Goal: Ask a question: Seek information or help from site administrators or community

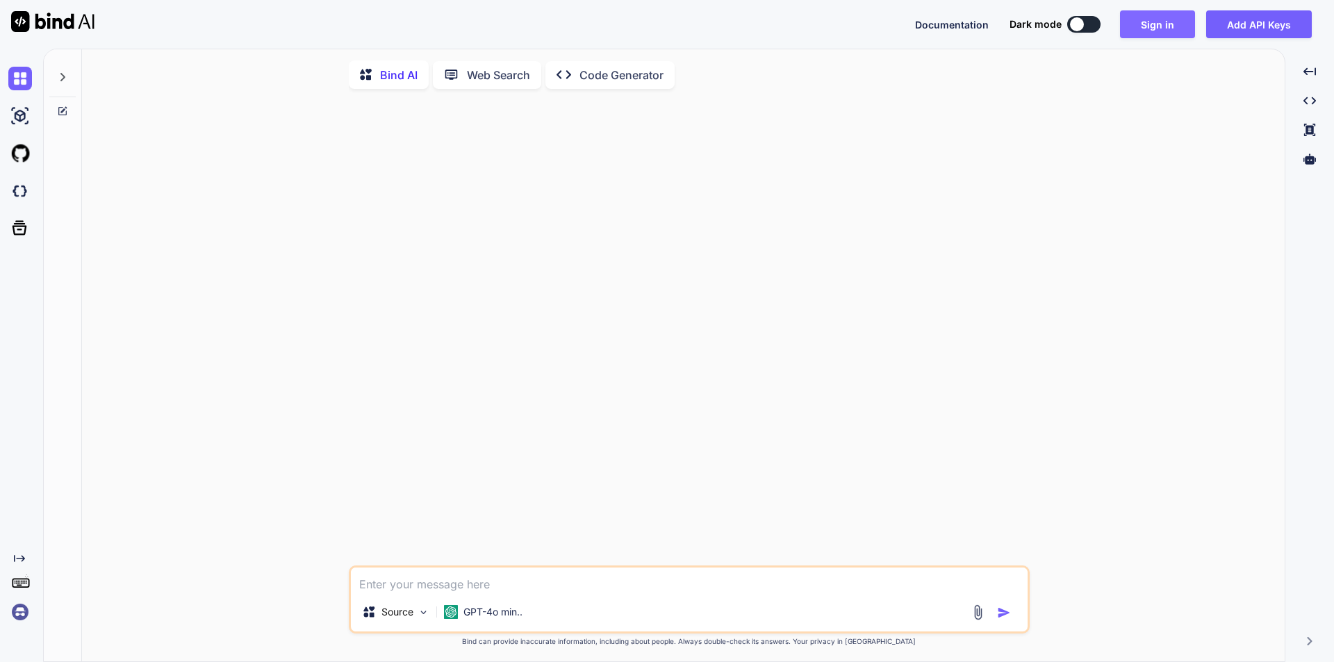
type textarea "x"
click at [1169, 18] on button "Sign in" at bounding box center [1157, 24] width 75 height 28
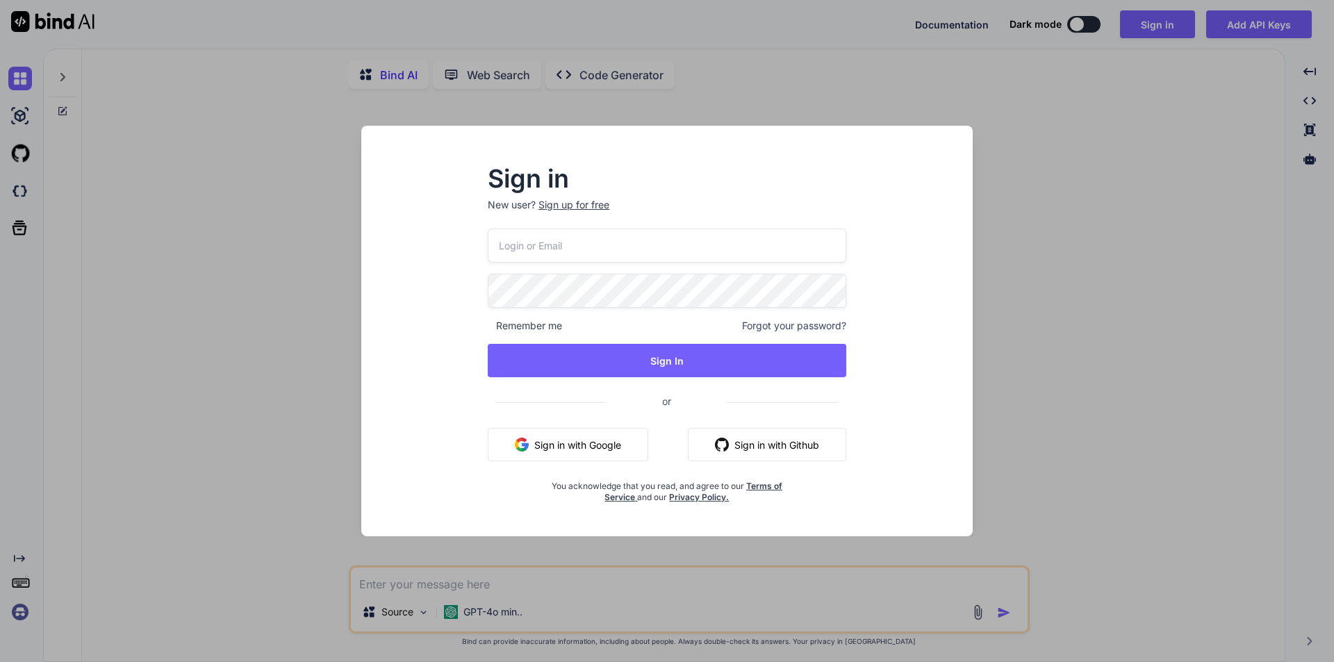
click at [1070, 410] on div "Sign in New user? Sign up for free Remember me Forgot your password? Sign In or…" at bounding box center [667, 331] width 1334 height 662
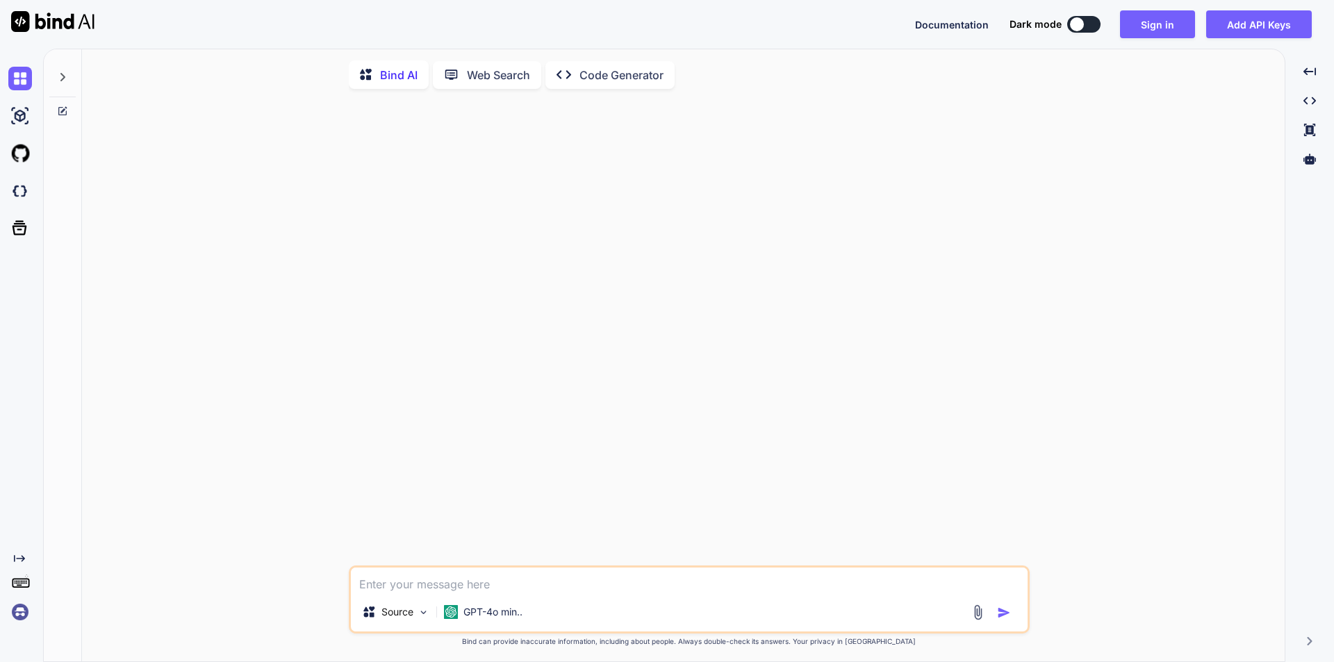
click at [408, 588] on textarea at bounding box center [689, 580] width 677 height 25
type textarea "s"
type textarea "x"
type textarea "sc"
type textarea "x"
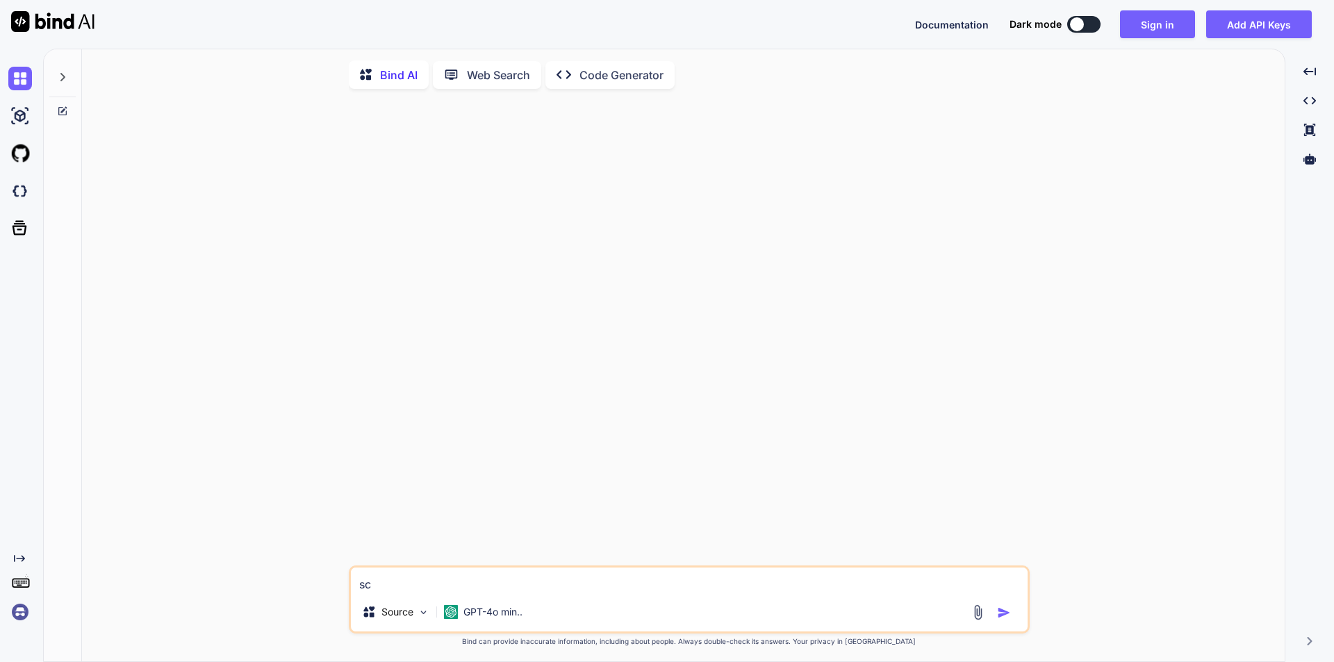
type textarea "sce"
type textarea "x"
type textarea "scen"
type textarea "x"
type textarea "scena"
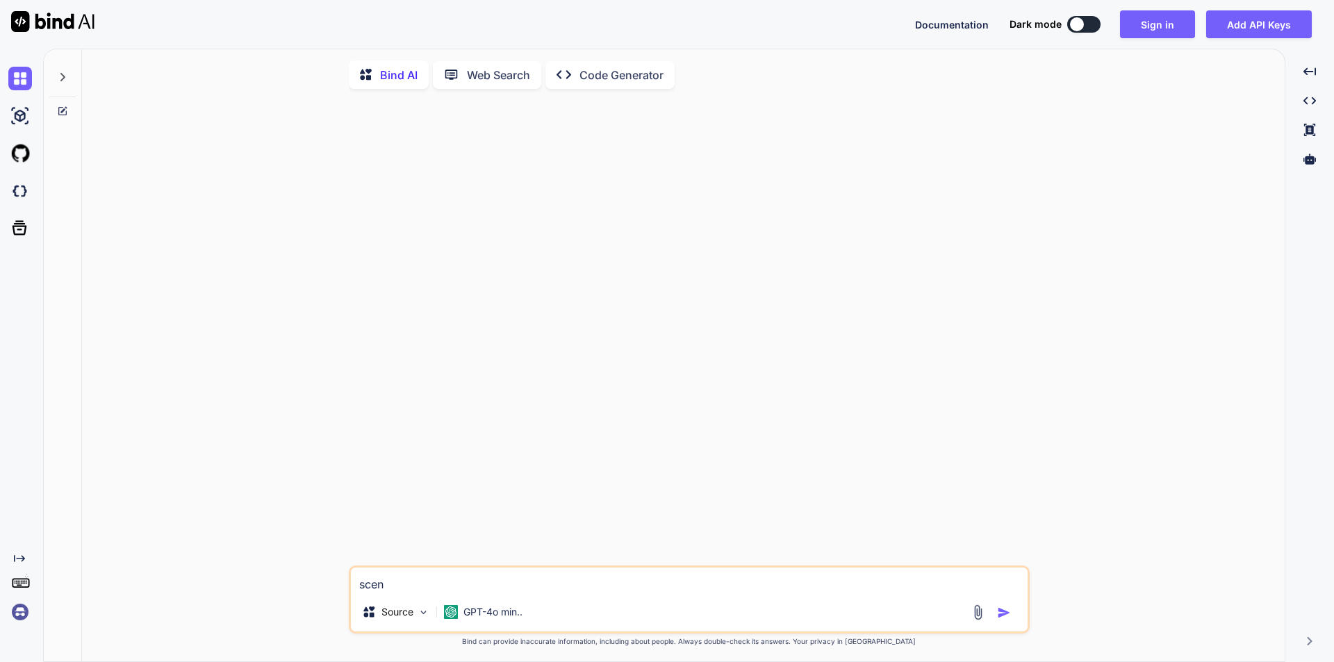
type textarea "x"
type textarea "scenar"
type textarea "x"
type textarea "scenari"
type textarea "x"
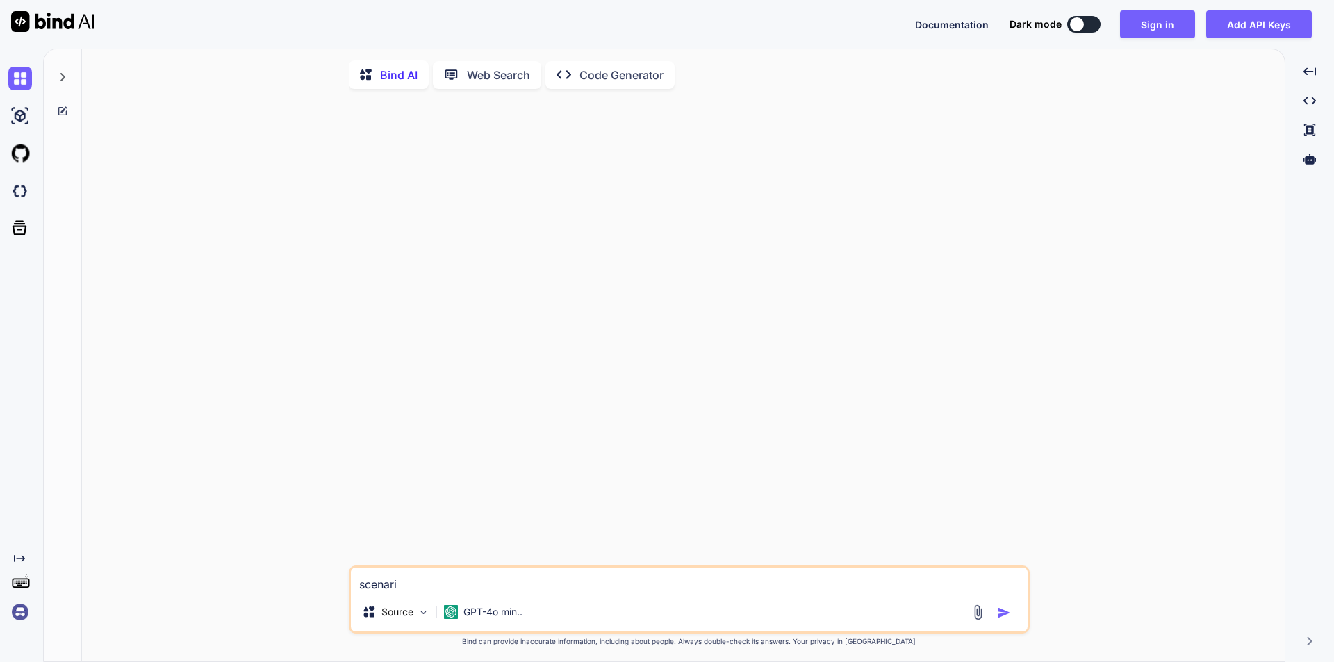
type textarea "scenario"
type textarea "x"
type textarea "scenario"
type textarea "x"
type textarea "scenario t"
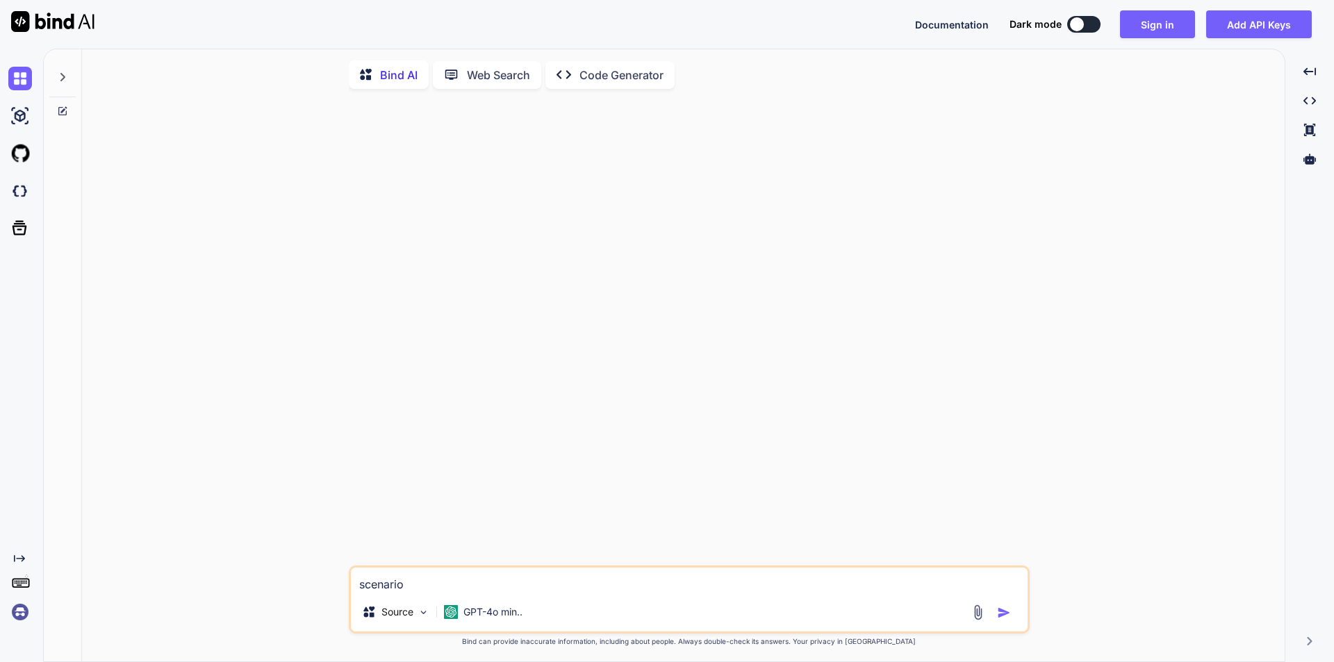
type textarea "x"
type textarea "scenario to"
type textarea "x"
type textarea "scenario to"
type textarea "x"
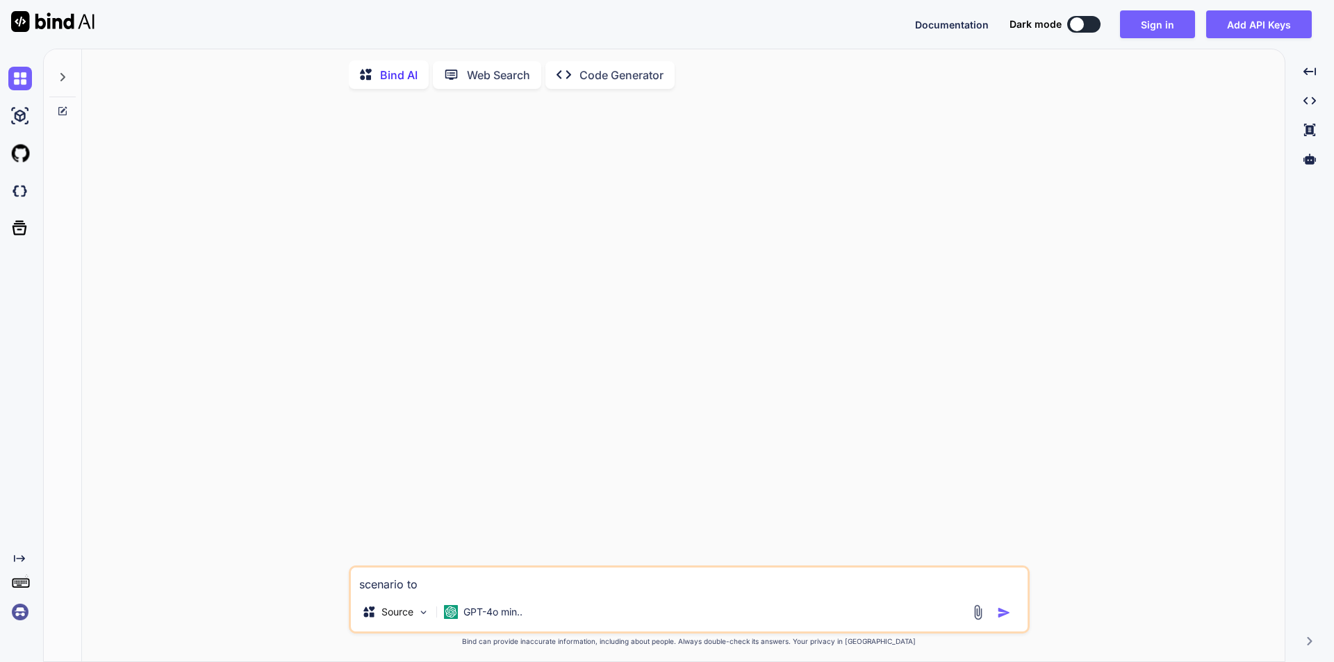
type textarea "scenario to v"
type textarea "x"
type textarea "scenario to ve"
type textarea "x"
type textarea "scenario to ver"
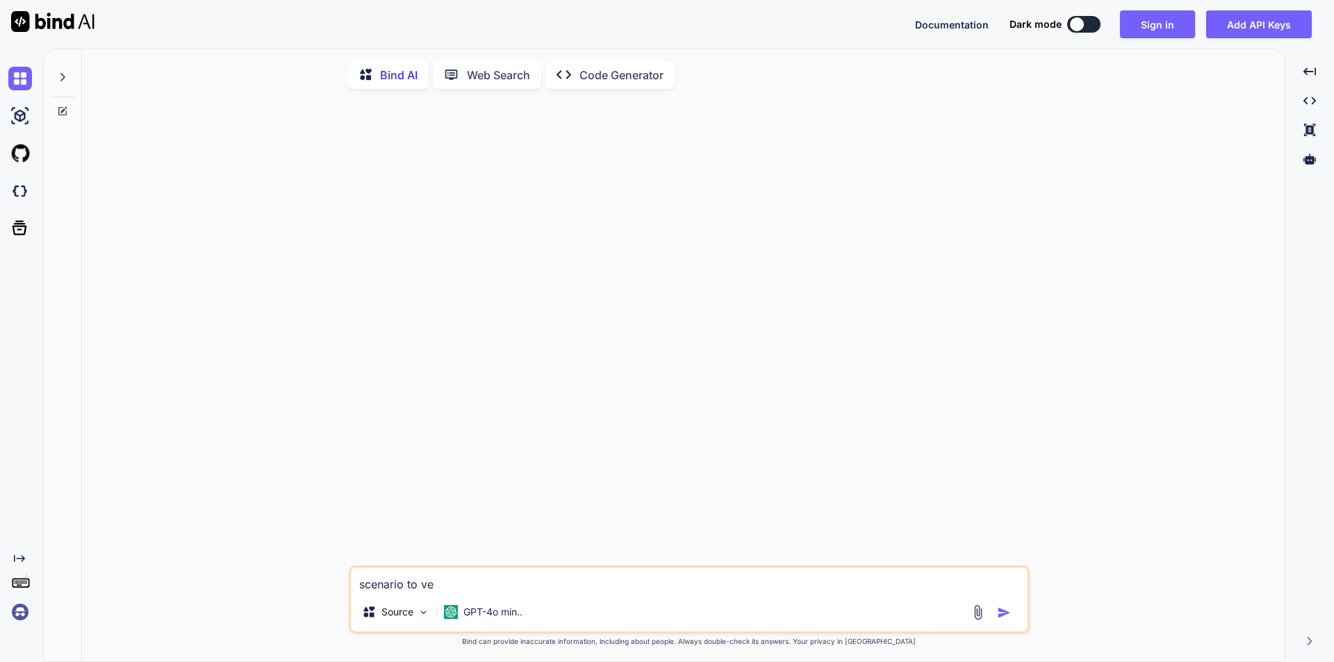
type textarea "x"
type textarea "scenario to veri"
type textarea "x"
type textarea "scenario to verif"
type textarea "x"
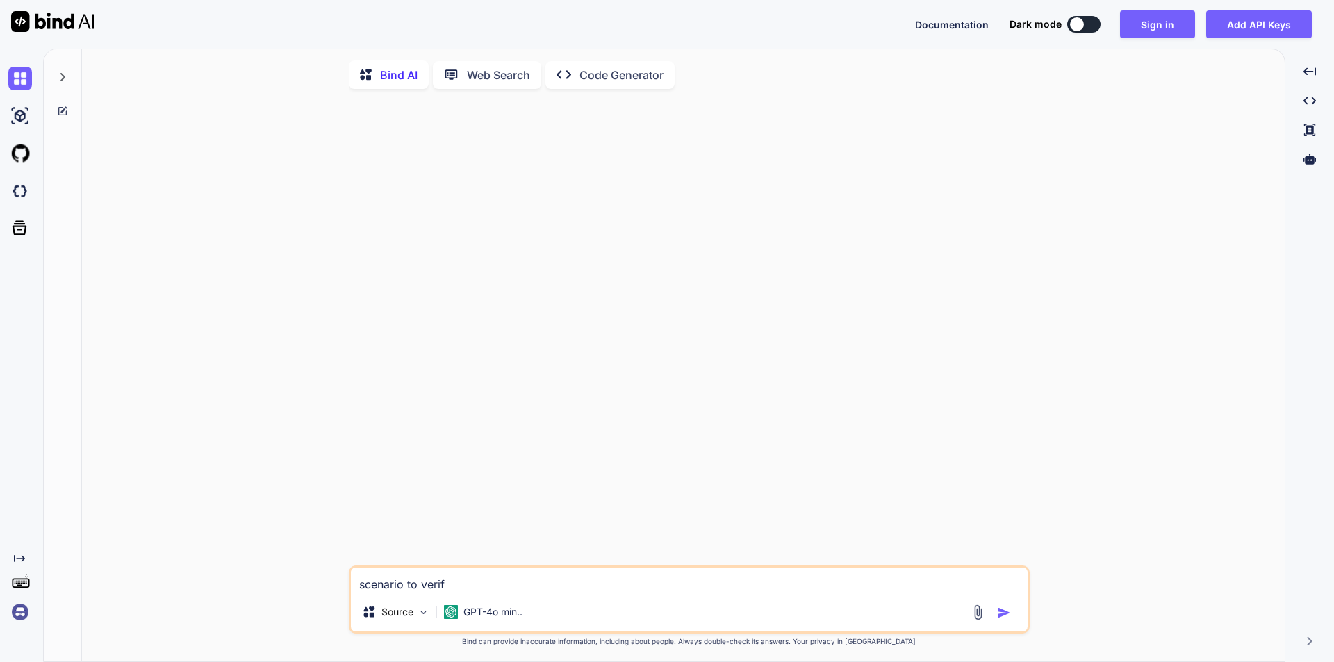
type textarea "scenario to verify"
type textarea "x"
type textarea "scenario to verify"
type textarea "x"
type textarea "scenario to verify t"
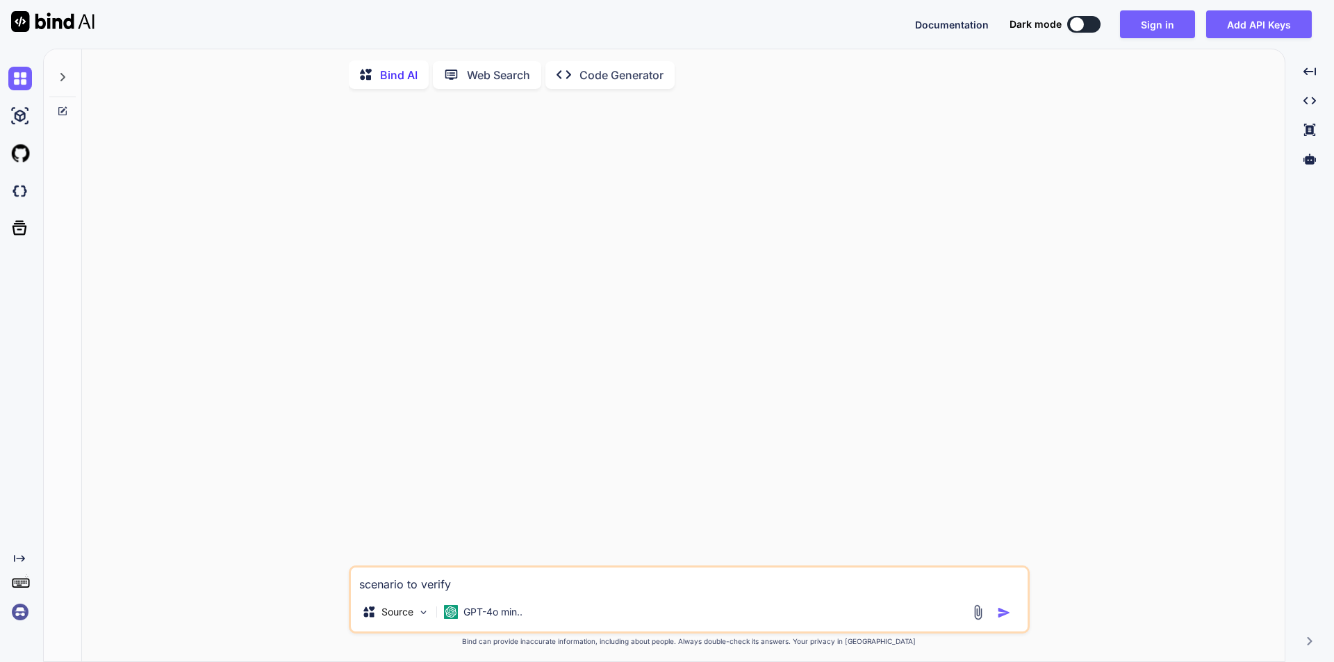
type textarea "x"
type textarea "scenario to verify th"
type textarea "x"
type textarea "scenario to verify the"
type textarea "x"
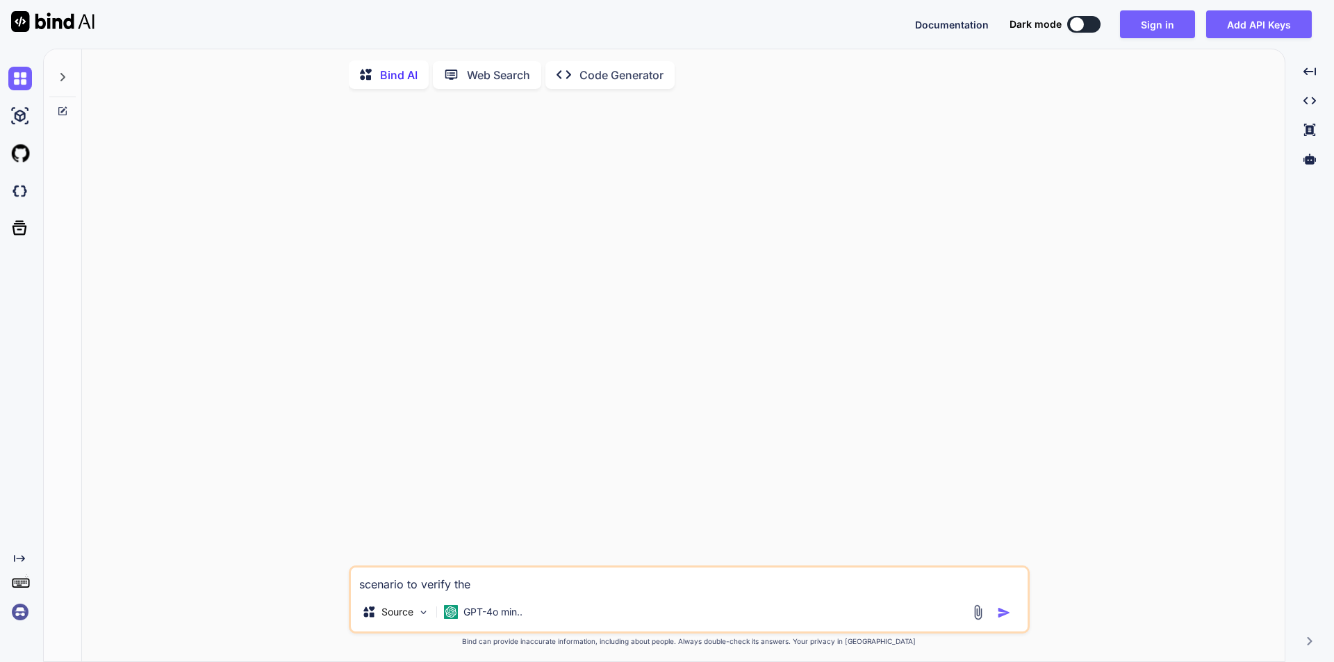
type textarea "scenario to verify the"
type textarea "x"
type textarea "scenario to verify the r"
type textarea "x"
type textarea "scenario to verify the re"
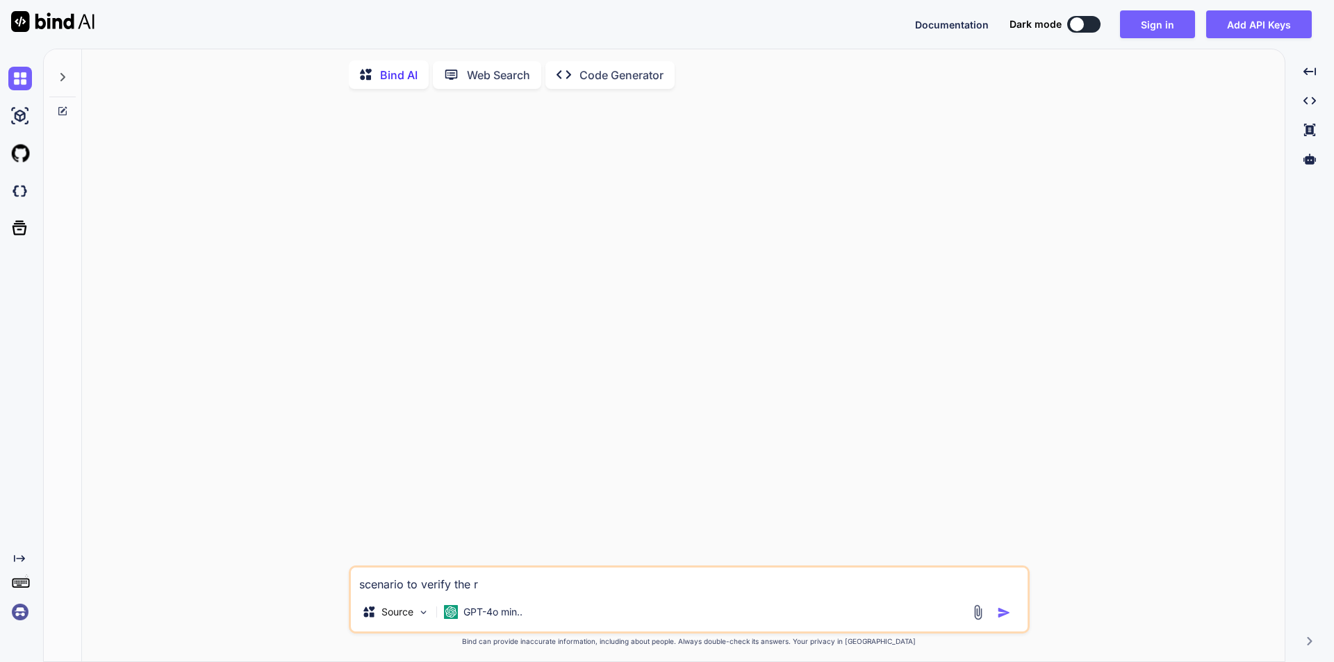
type textarea "x"
type textarea "scenario to verify the reg"
type textarea "x"
type textarea "scenario to verify the regi"
type textarea "x"
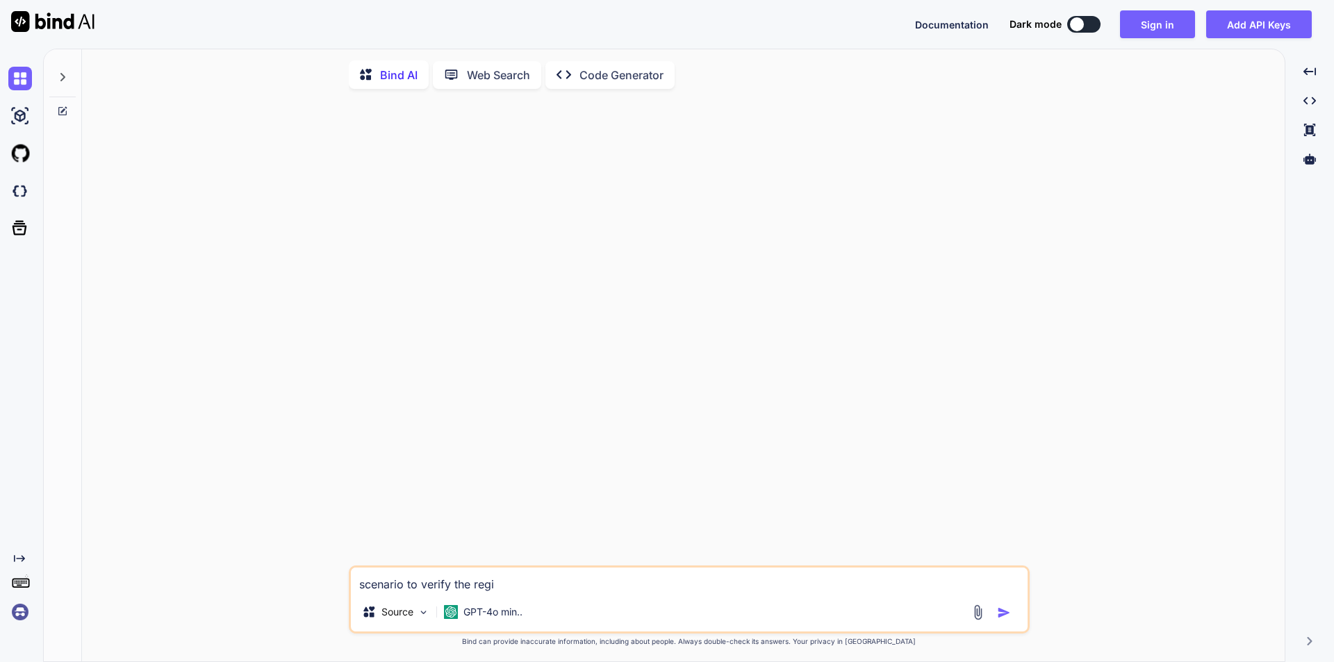
type textarea "scenario to verify the regis"
type textarea "x"
type textarea "scenario to verify the regist"
type textarea "x"
type textarea "scenario to verify the registe"
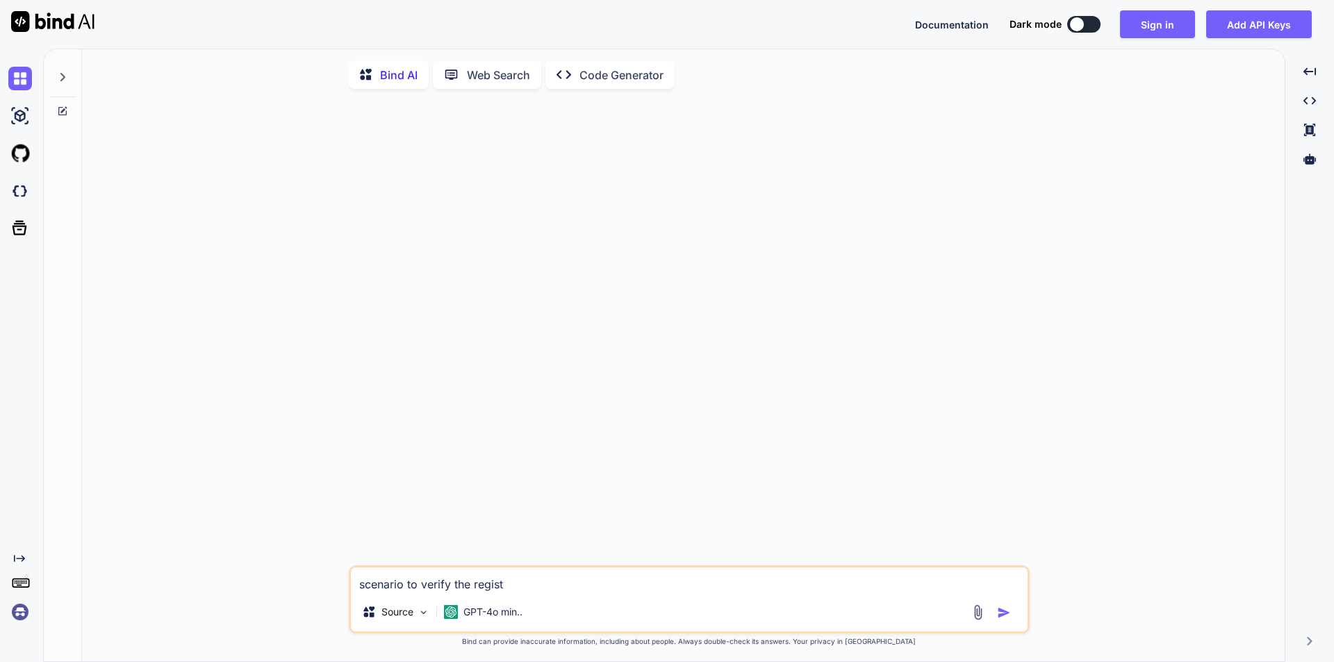
type textarea "x"
type textarea "scenario to verify the register"
type textarea "x"
type textarea "scenario to verify the register"
type textarea "x"
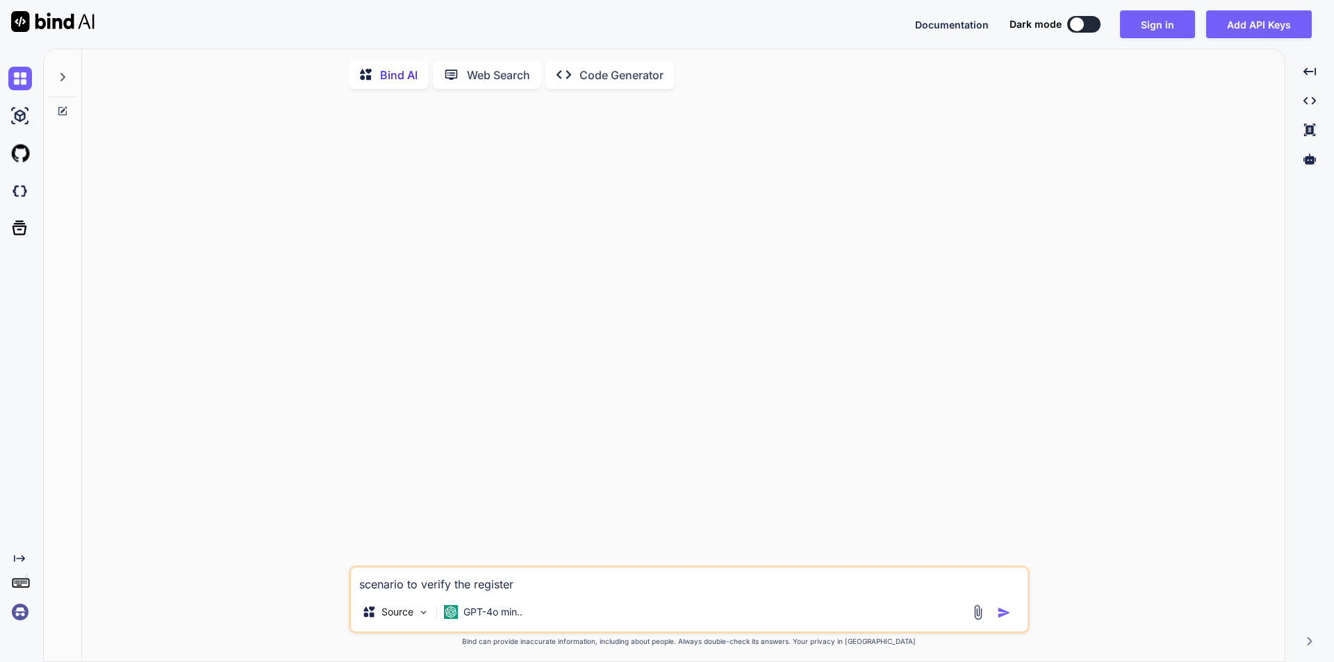
type textarea "scenario to verify the register m"
type textarea "x"
type textarea "scenario to verify the register mo"
type textarea "x"
type textarea "scenario to verify the register mob"
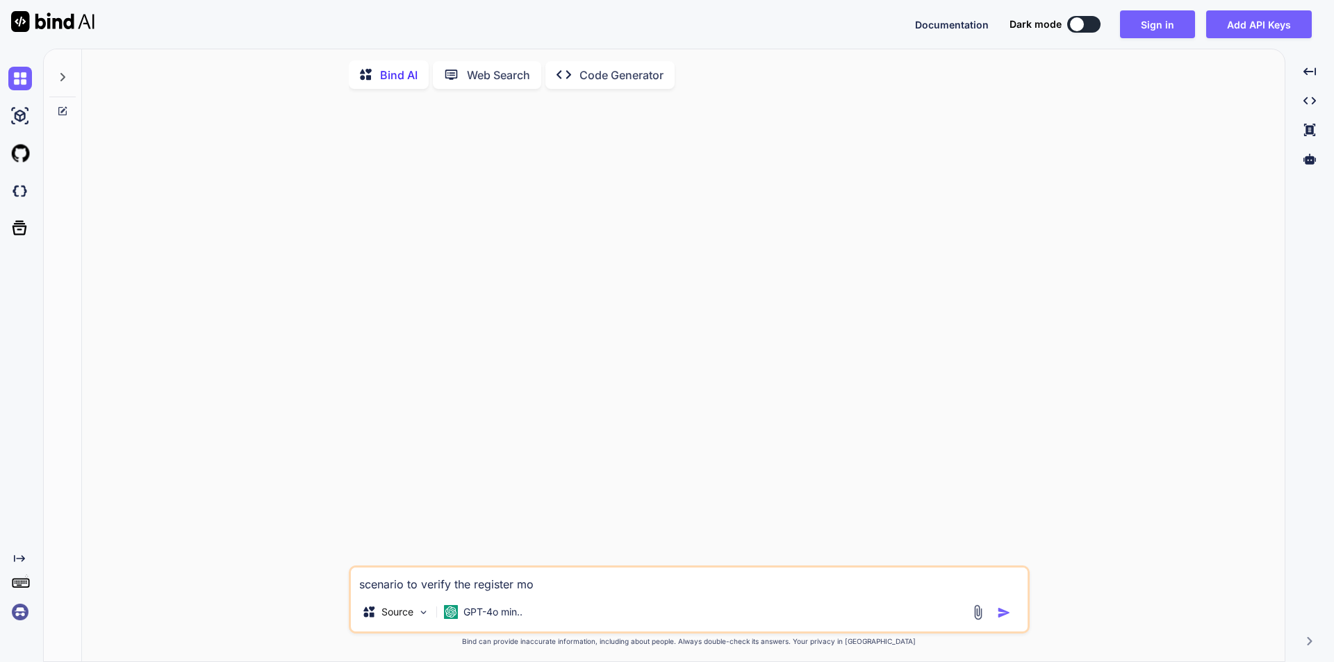
type textarea "x"
type textarea "scenario to verify the register mobi"
type textarea "x"
type textarea "scenario to verify the register mobil"
type textarea "x"
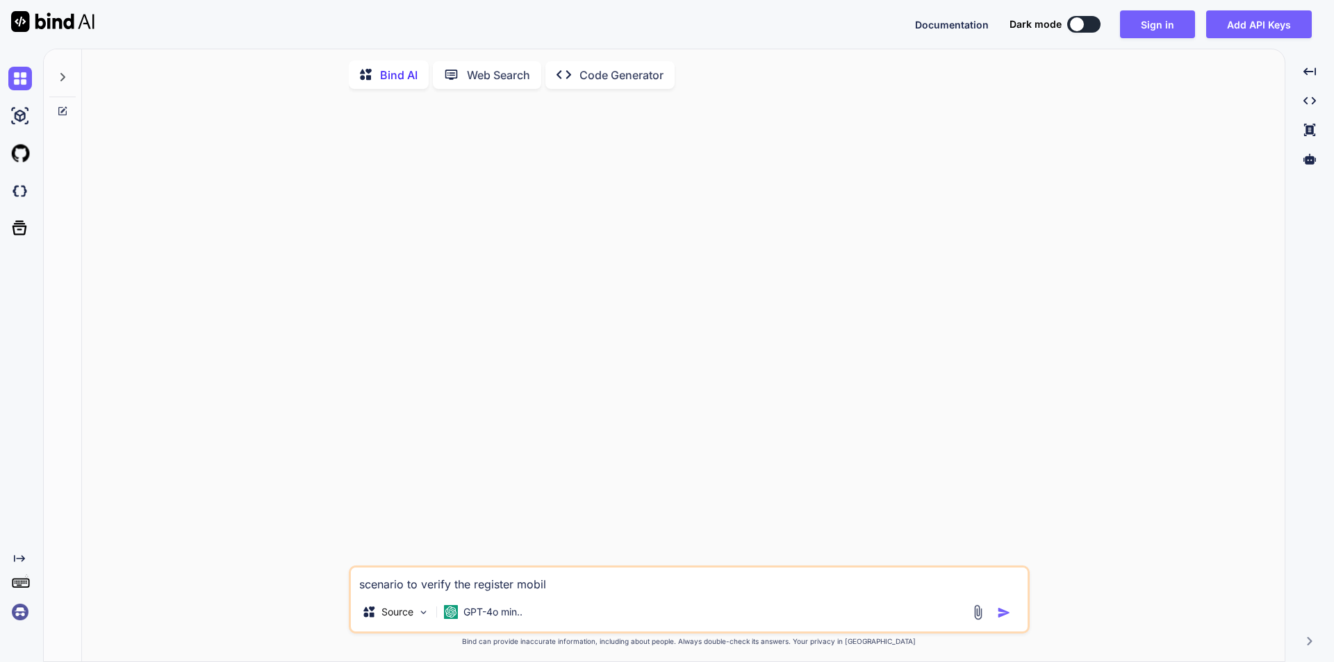
type textarea "scenario to verify the register mobile"
type textarea "x"
type textarea "scenario to verify the register mobile"
type textarea "x"
type textarea "scenario to verify the register mobile n"
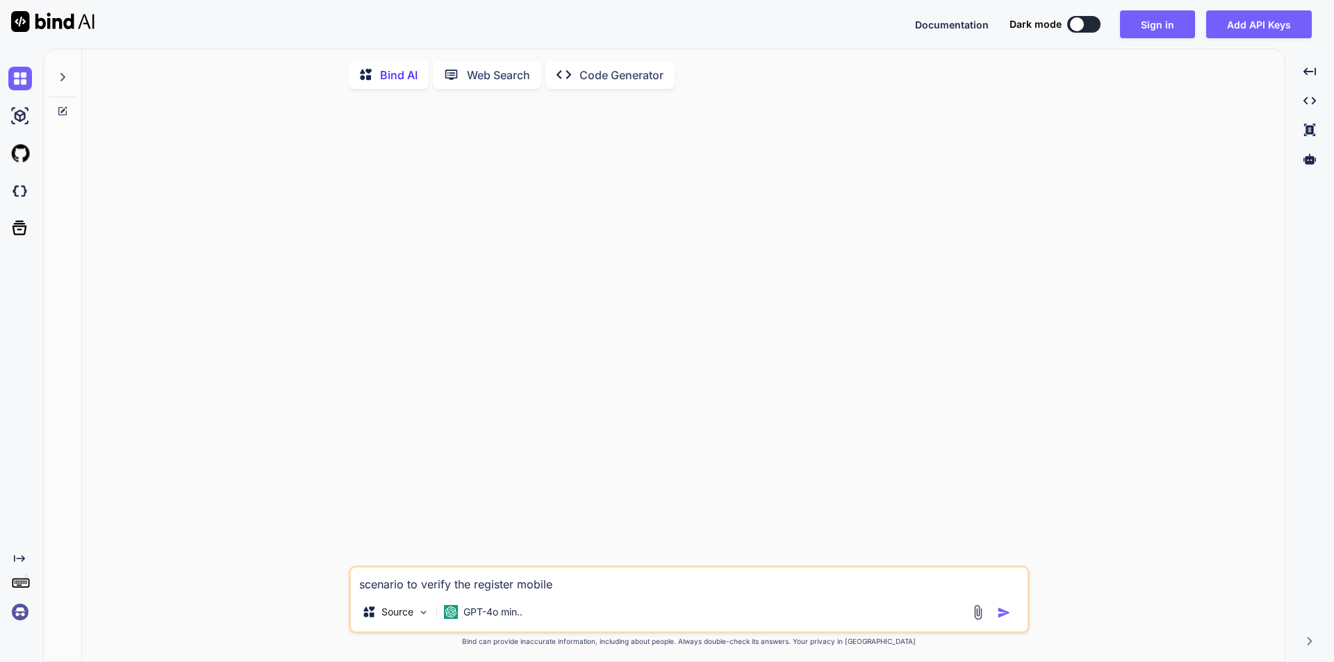
type textarea "x"
type textarea "scenario to verify the register mobile nu"
type textarea "x"
type textarea "scenario to verify the register mobile num"
type textarea "x"
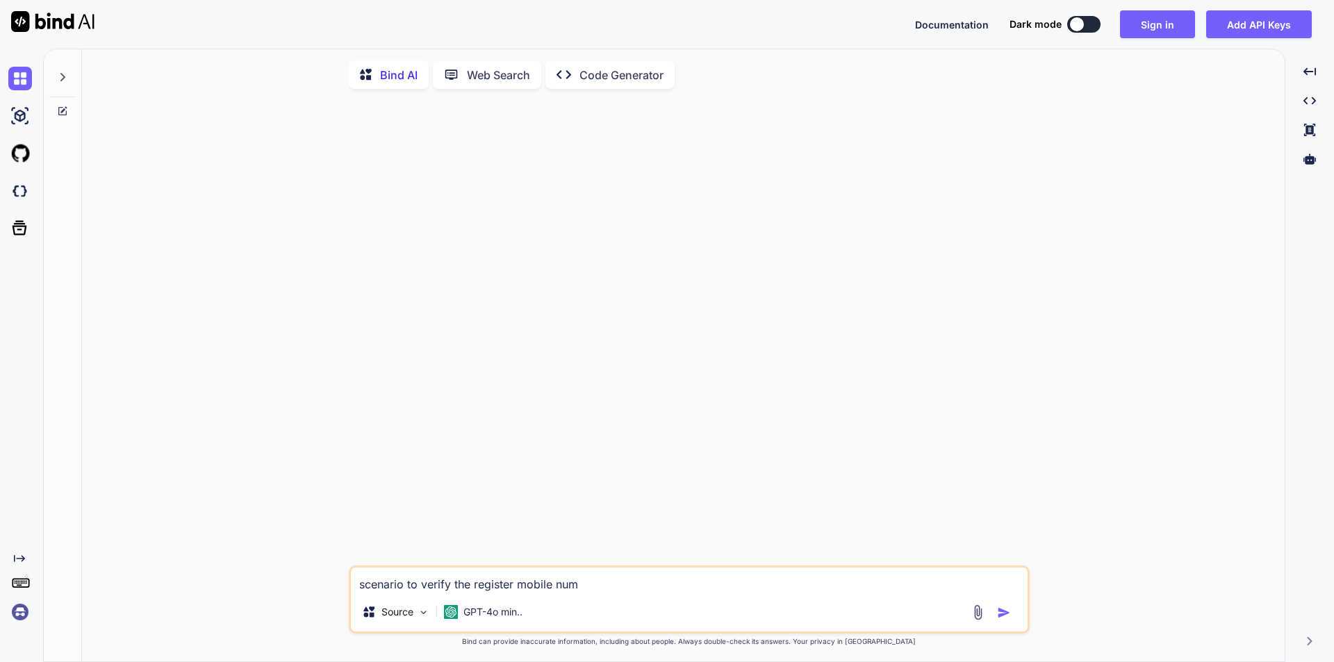
type textarea "scenario to verify the register mobile numb"
type textarea "x"
type textarea "scenario to verify the register mobile numbe"
type textarea "x"
type textarea "scenario to verify the register mobile number"
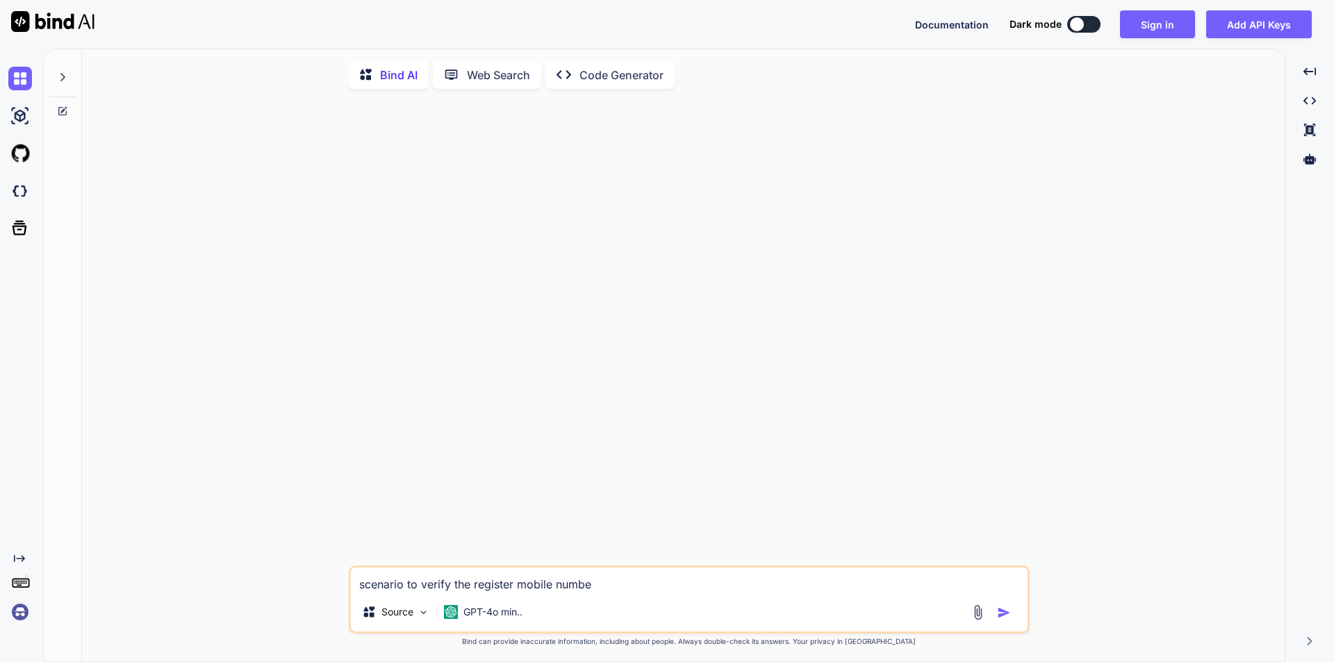
type textarea "x"
type textarea "scenario to verify the register mobile number"
type textarea "x"
type textarea "scenario to verify the register mobile number i"
type textarea "x"
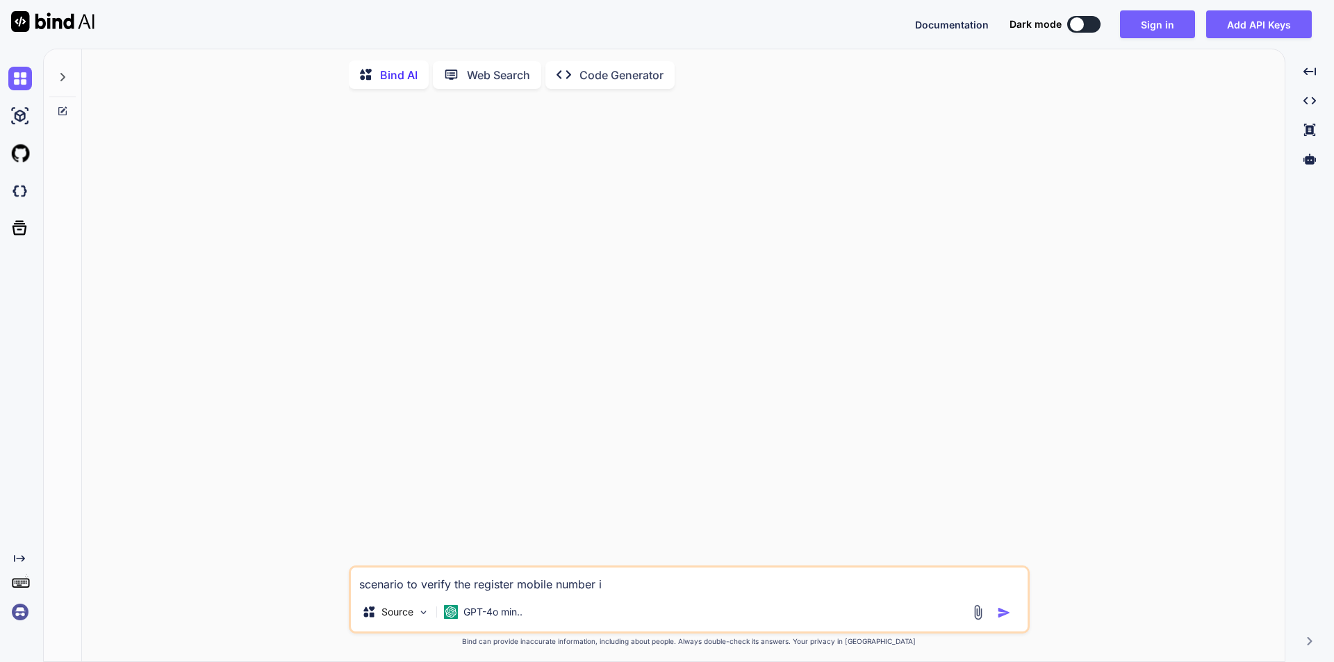
type textarea "scenario to verify the register mobile number in"
type textarea "x"
type textarea "scenario to verify the register mobile number in"
type textarea "x"
type textarea "scenario to verify the register mobile number in"
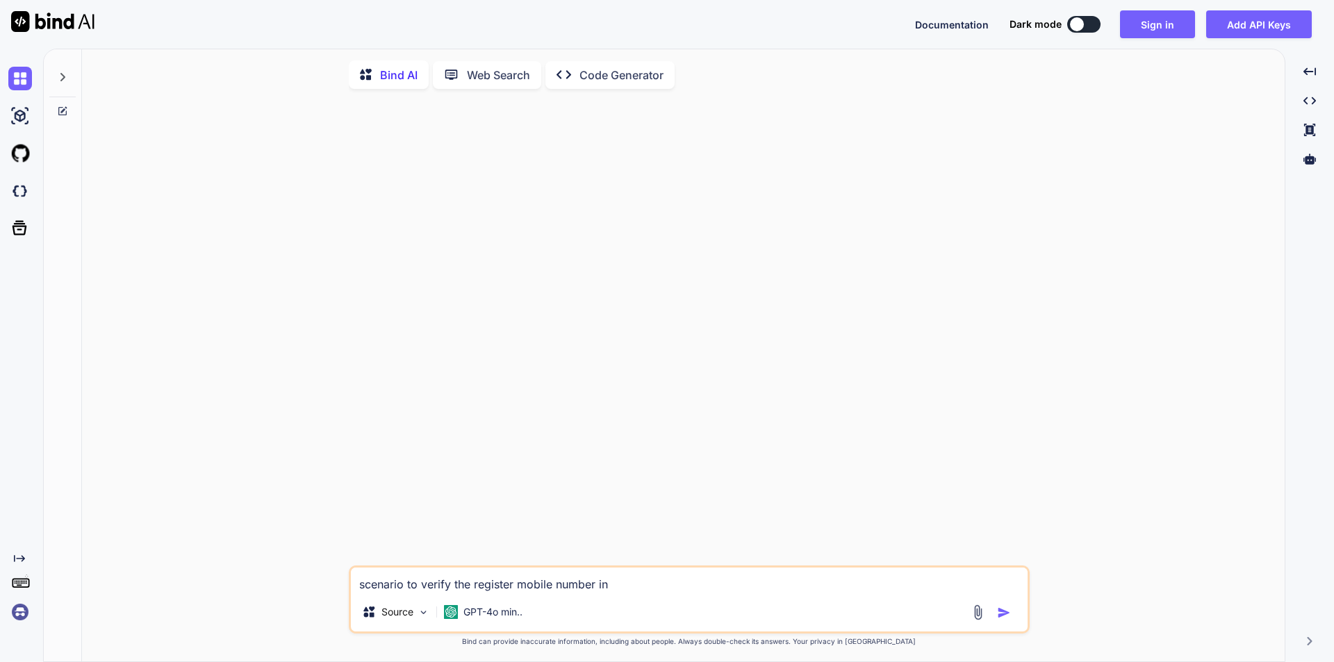
type textarea "x"
type textarea "scenario to verify the register mobile number i"
type textarea "x"
type textarea "scenario to verify the register mobile number"
type textarea "x"
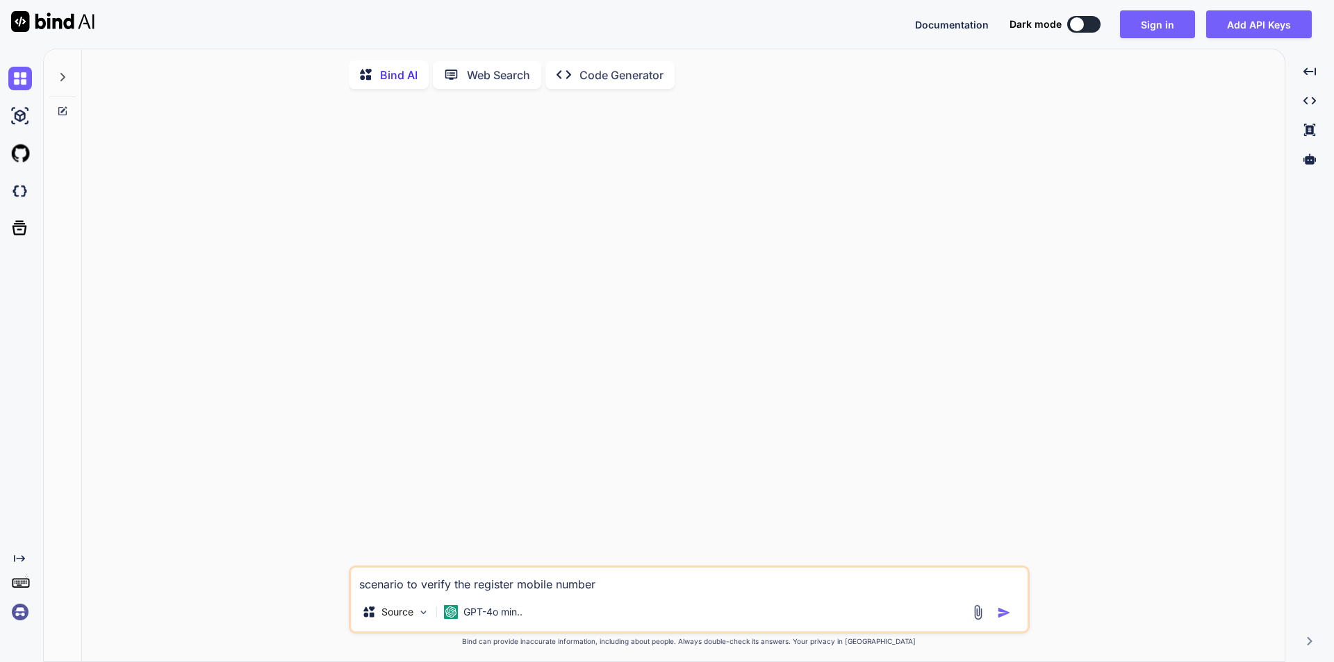
type textarea "scenario to verify the register mobile number u"
type textarea "x"
type textarea "scenario to verify the register mobile number us"
type textarea "x"
type textarea "scenario to verify the register mobile number usi"
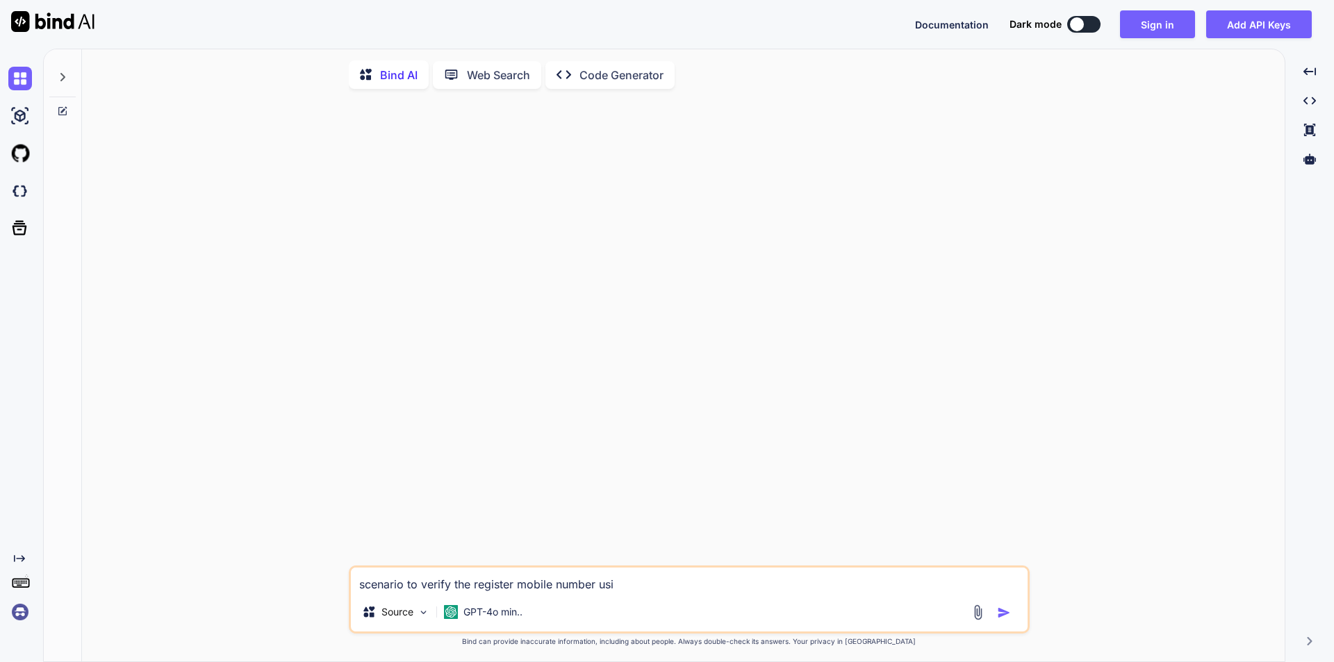
type textarea "x"
type textarea "scenario to verify the register mobile number usin"
type textarea "x"
type textarea "scenario to verify the register mobile number using"
type textarea "x"
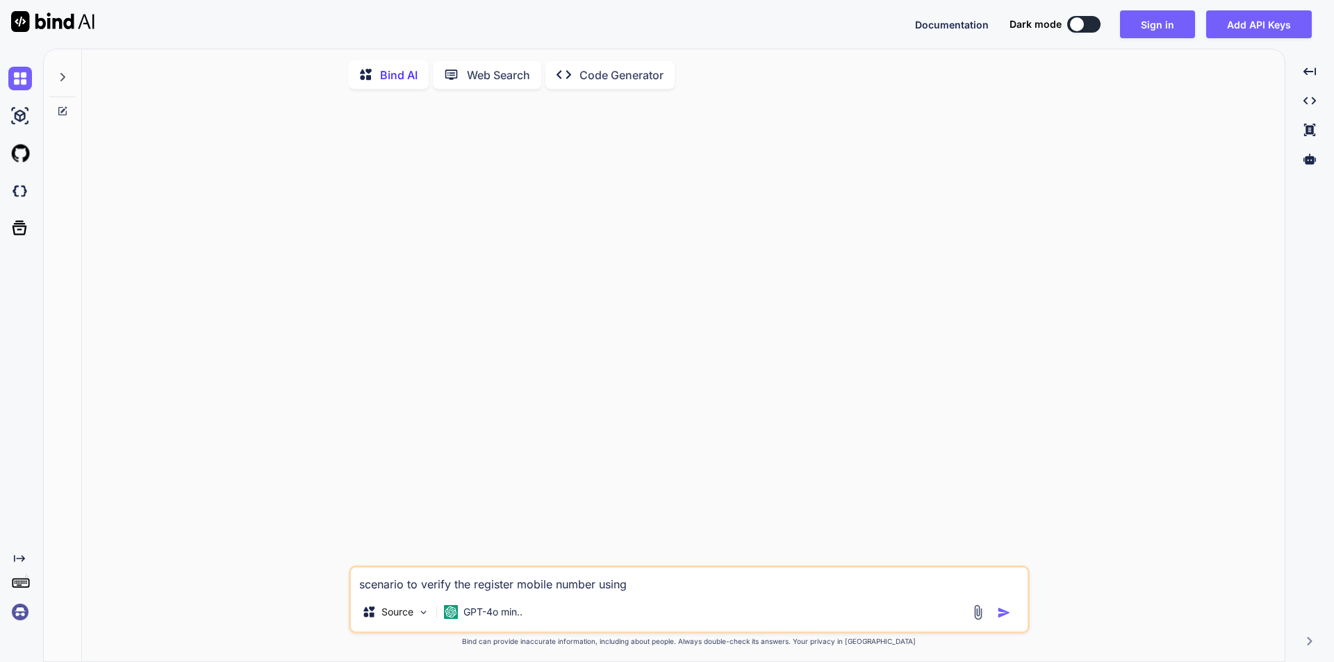
type textarea "scenario to verify the register mobile number using"
type textarea "x"
type textarea "scenario to verify the register mobile number using p"
type textarea "x"
type textarea "scenario to verify the register mobile number using po"
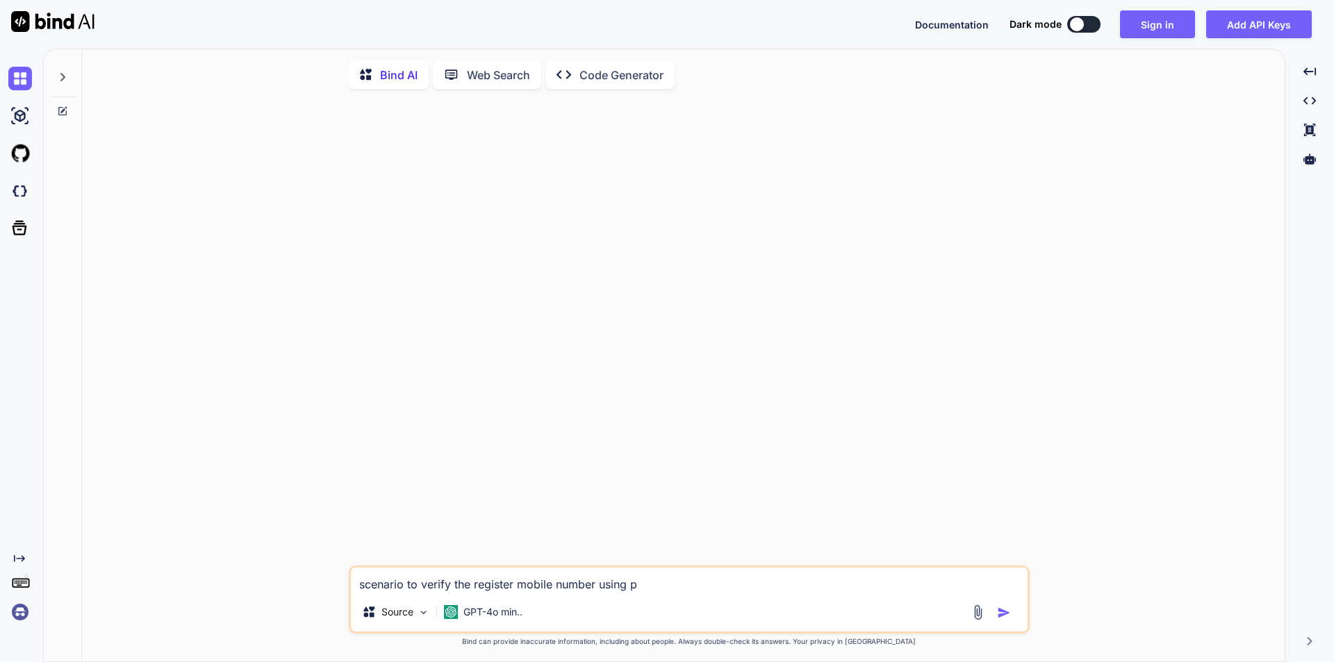
type textarea "x"
type textarea "scenario to verify the register mobile number using pos"
type textarea "x"
type textarea "scenario to verify the register mobile number using post"
type textarea "x"
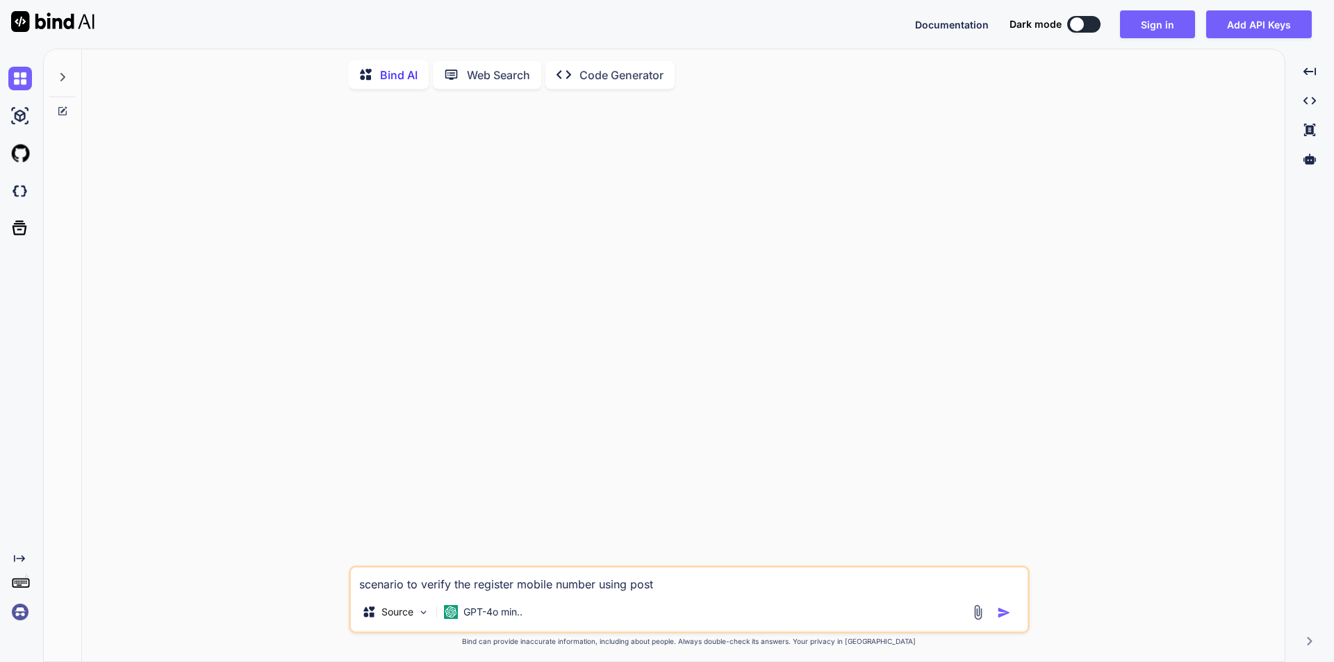
type textarea "scenario to verify the register mobile number using postm"
type textarea "x"
type textarea "scenario to verify the register mobile number using [PERSON_NAME]"
type textarea "x"
type textarea "scenario to verify the register mobile number using postman"
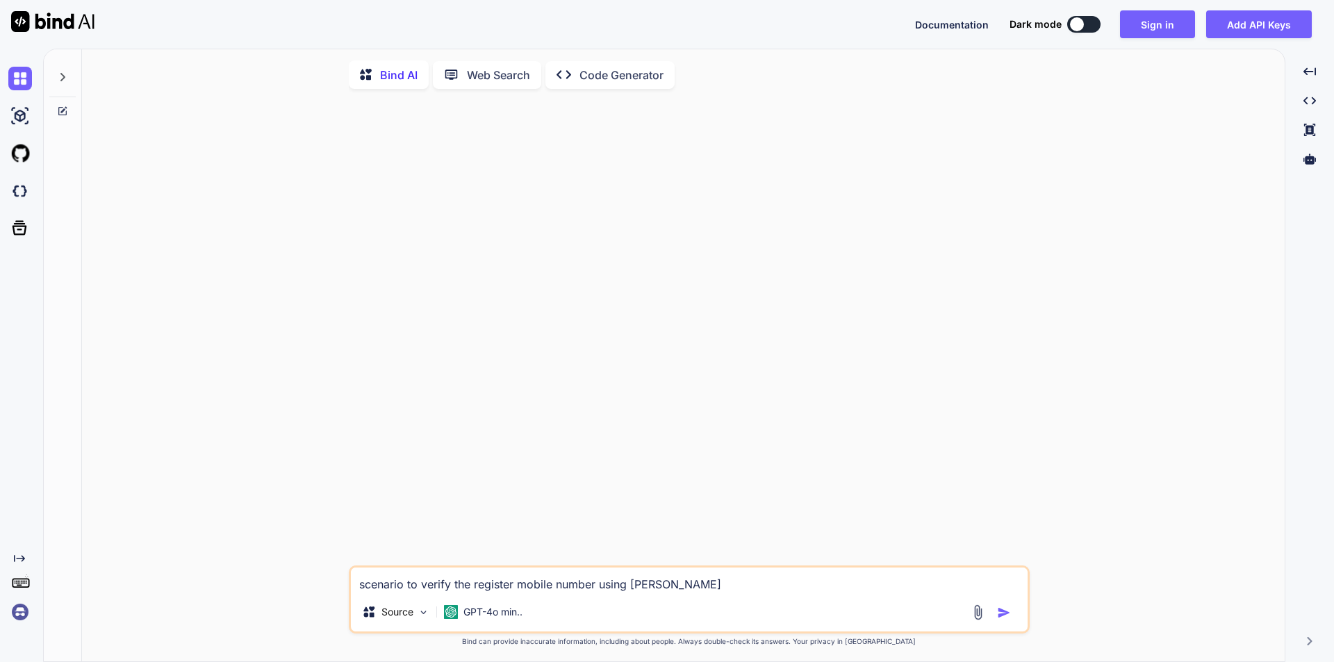
type textarea "x"
type textarea "scenario to verify the register mobile number using postman"
click at [997, 614] on img "button" at bounding box center [1004, 613] width 14 height 14
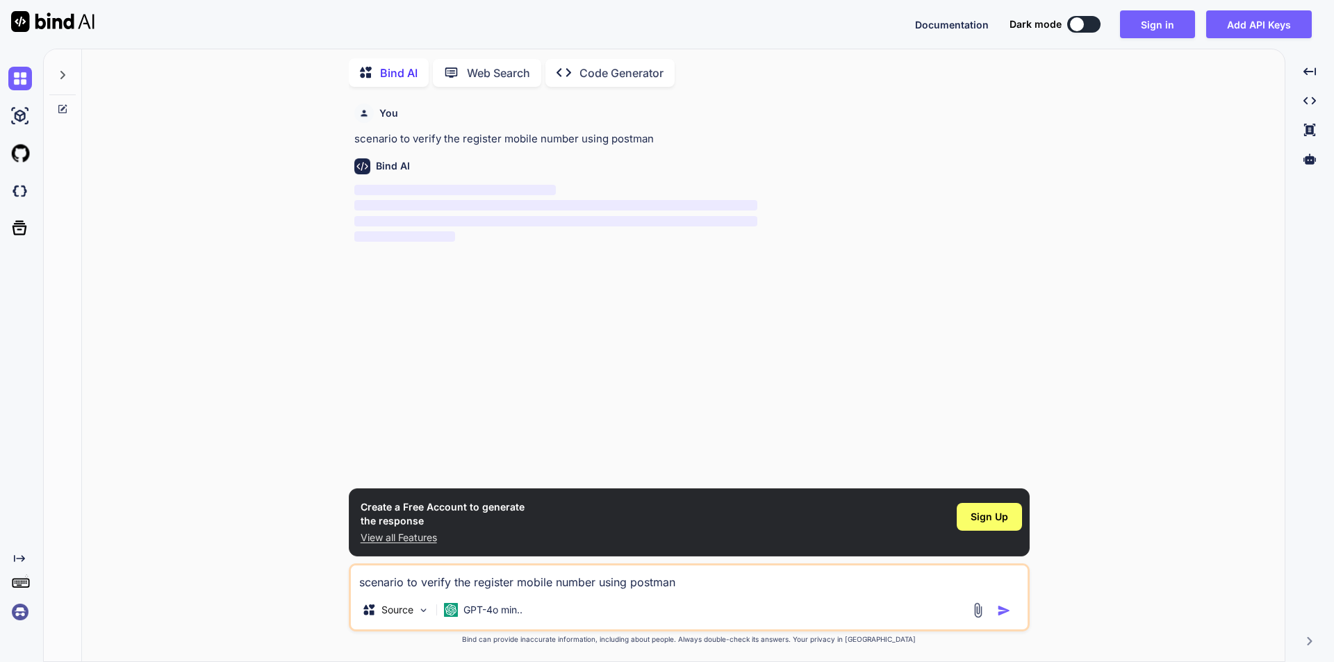
click at [1081, 27] on div at bounding box center [1077, 24] width 14 height 14
type textarea "x"
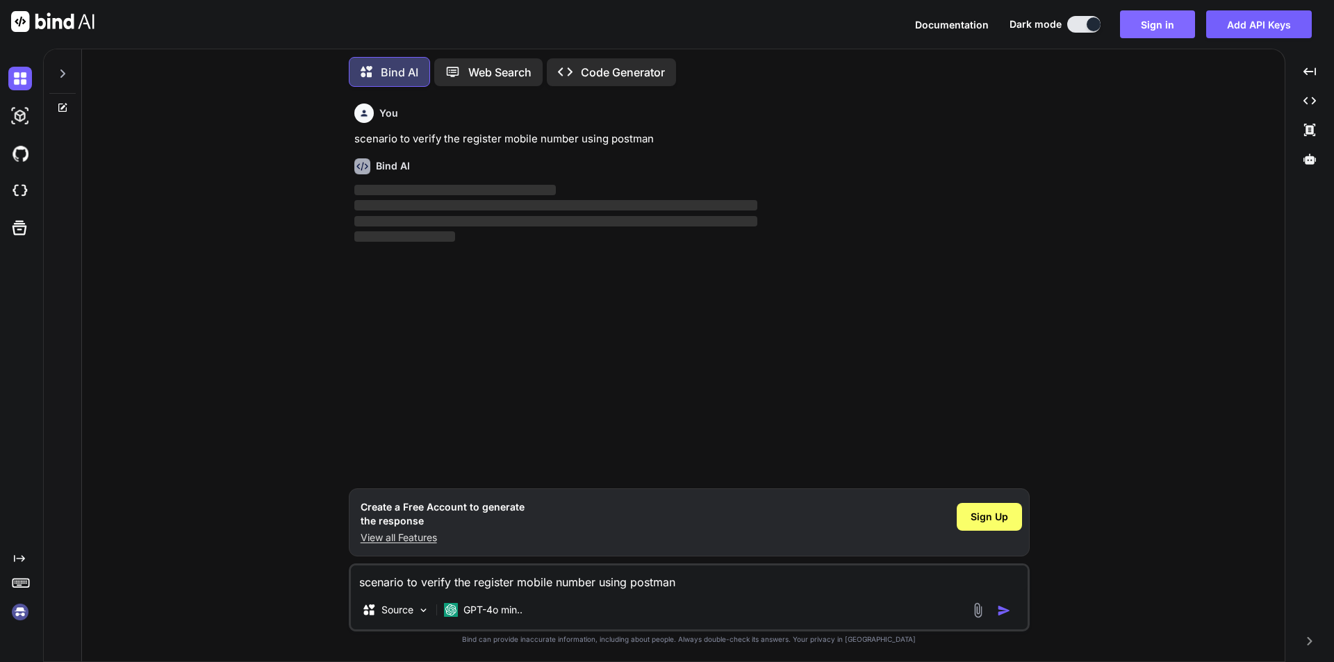
click at [1154, 23] on button "Sign in" at bounding box center [1157, 24] width 75 height 28
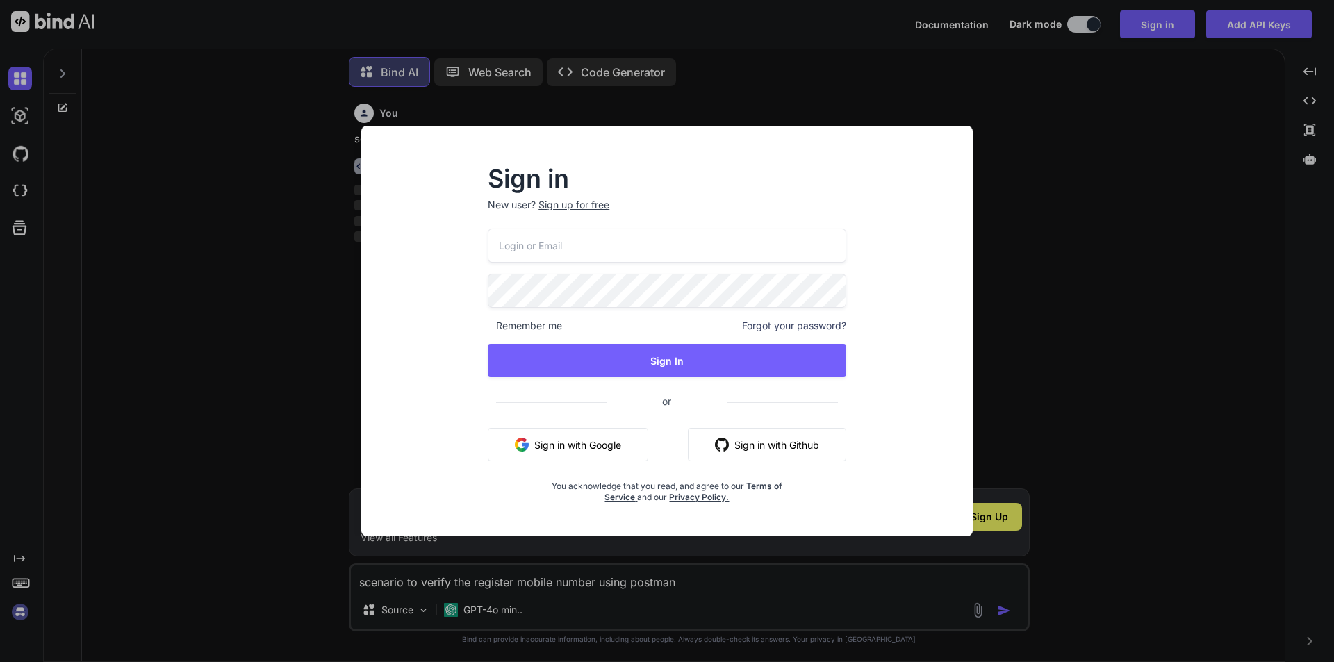
click at [540, 256] on input "email" at bounding box center [667, 246] width 358 height 34
type input "[EMAIL_ADDRESS][DOMAIN_NAME]"
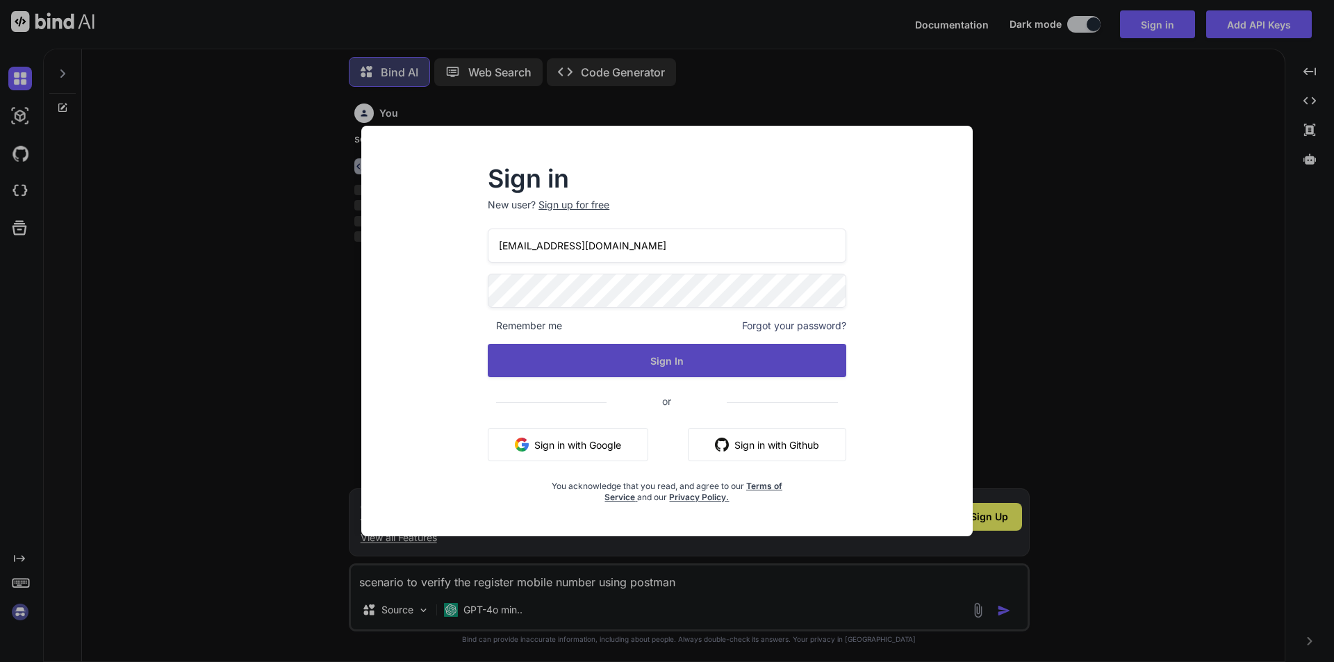
click at [651, 354] on button "Sign In" at bounding box center [667, 360] width 358 height 33
click at [654, 357] on button "Sign In" at bounding box center [667, 360] width 358 height 33
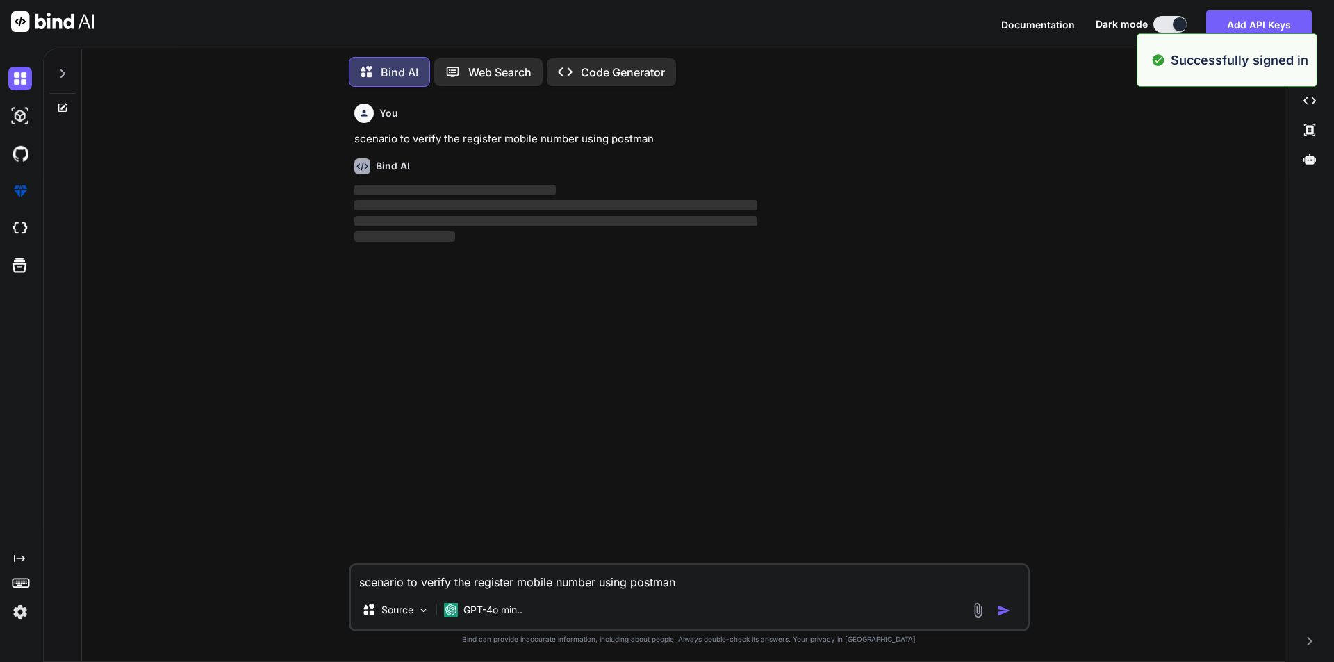
scroll to position [7, 0]
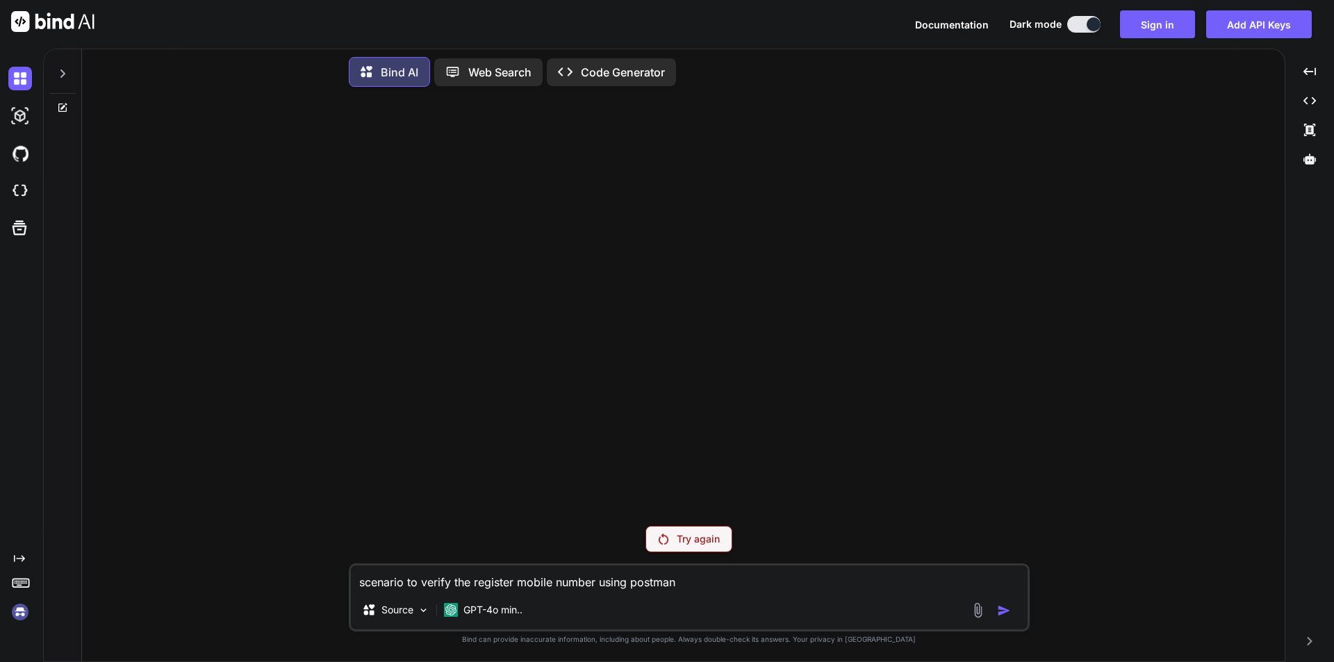
click at [681, 540] on p "Try again" at bounding box center [698, 539] width 43 height 14
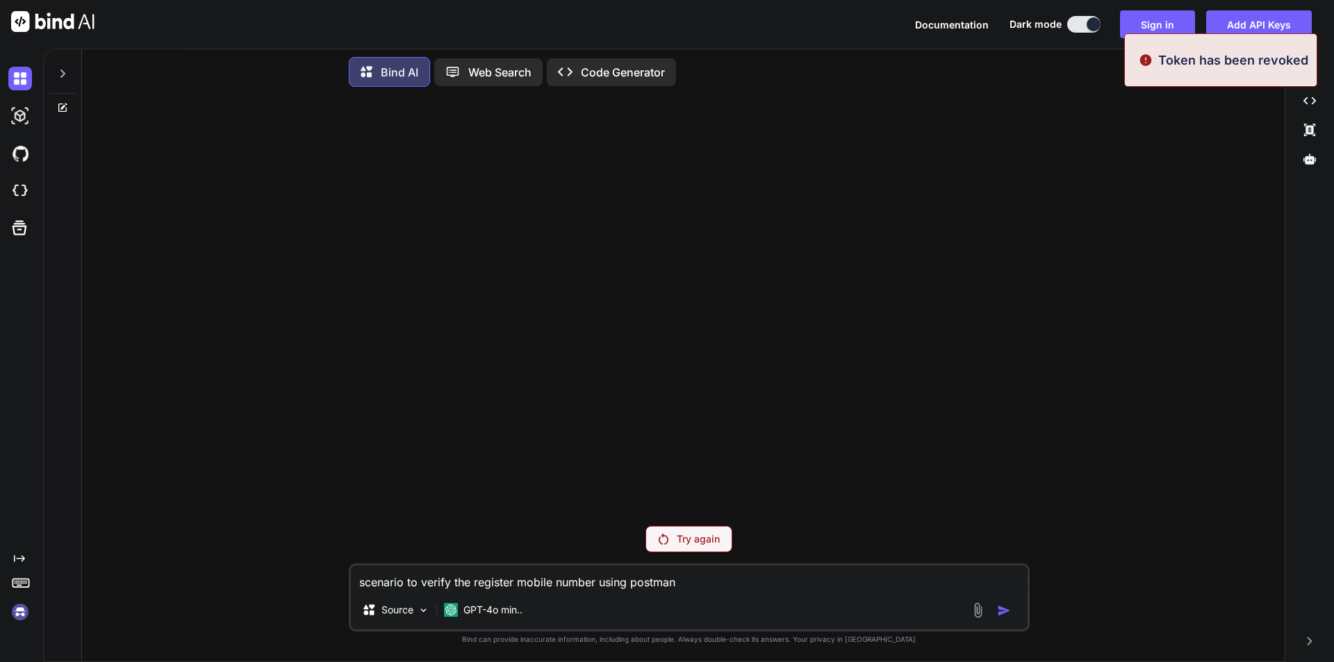
click at [677, 540] on p "Try again" at bounding box center [698, 539] width 43 height 14
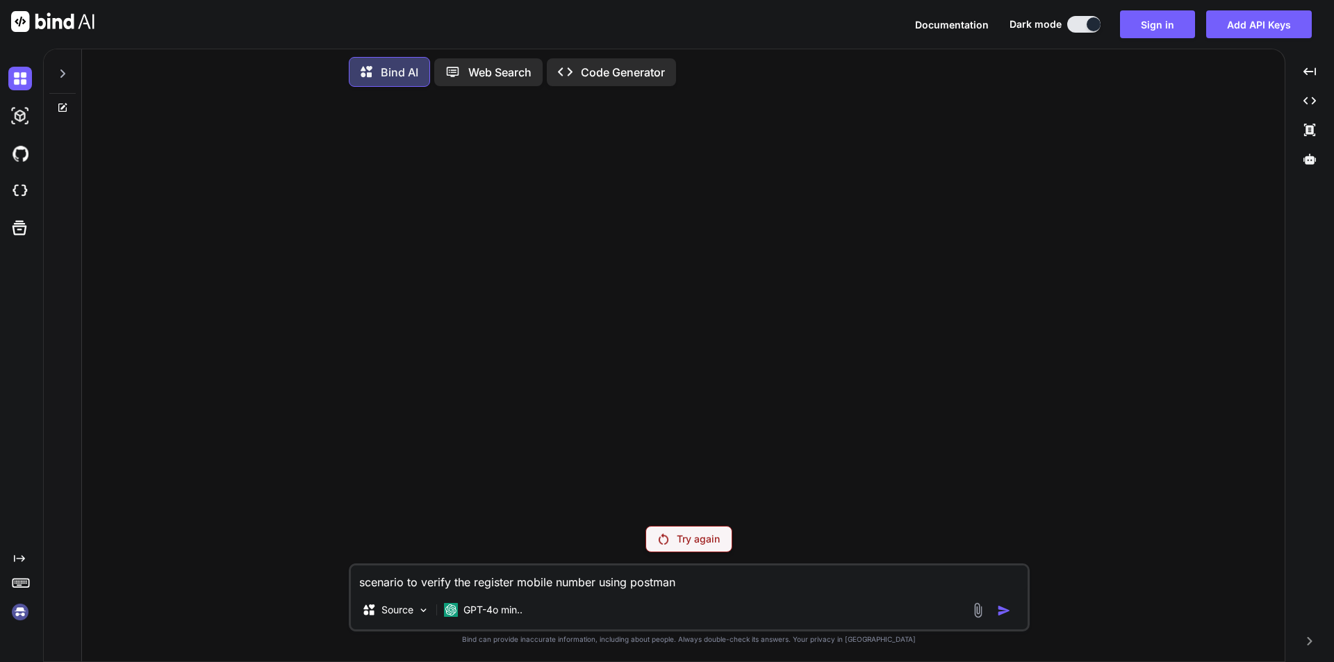
click at [693, 545] on p "Try again" at bounding box center [698, 539] width 43 height 14
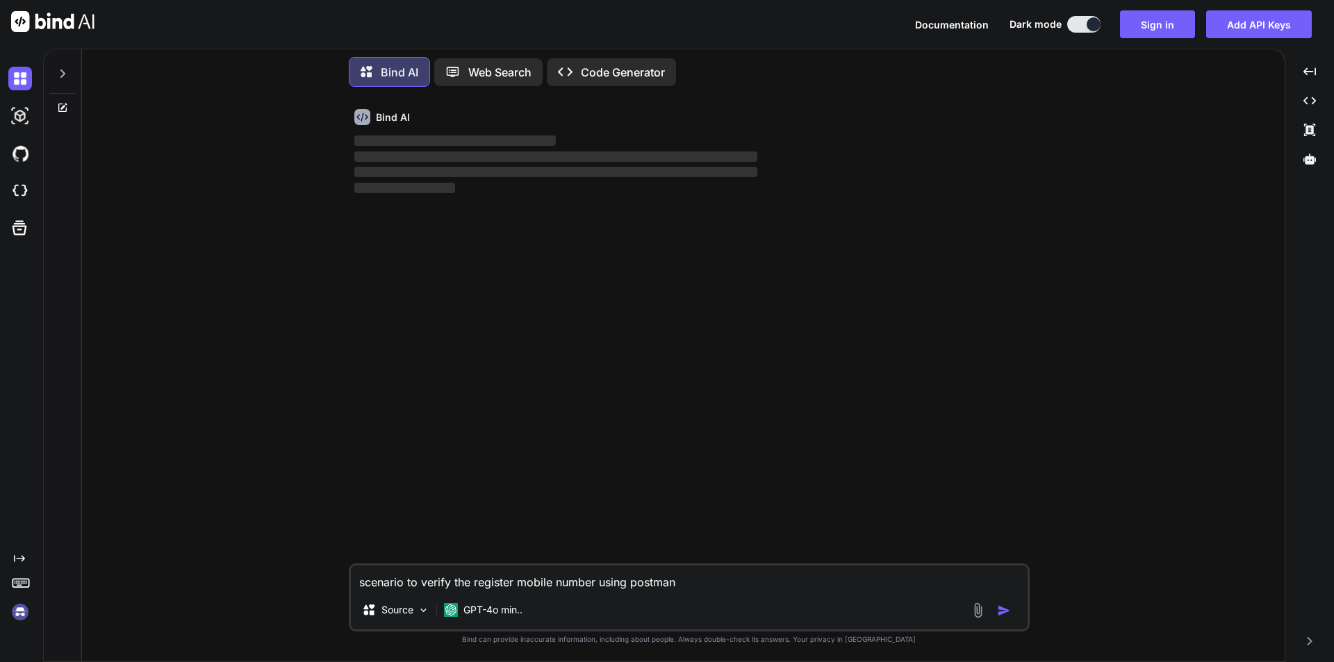
type textarea "x"
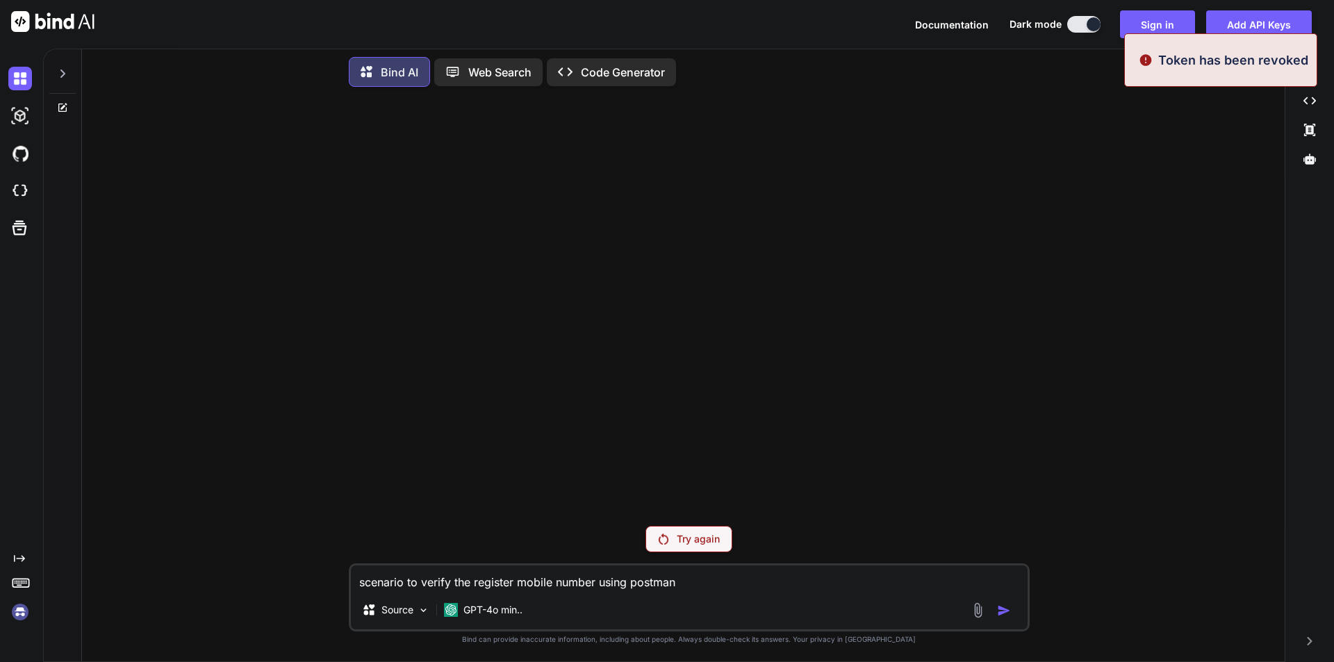
click at [1183, 185] on div "Try again scenario to verify the register mobile number using postman Source GP…" at bounding box center [688, 379] width 1191 height 563
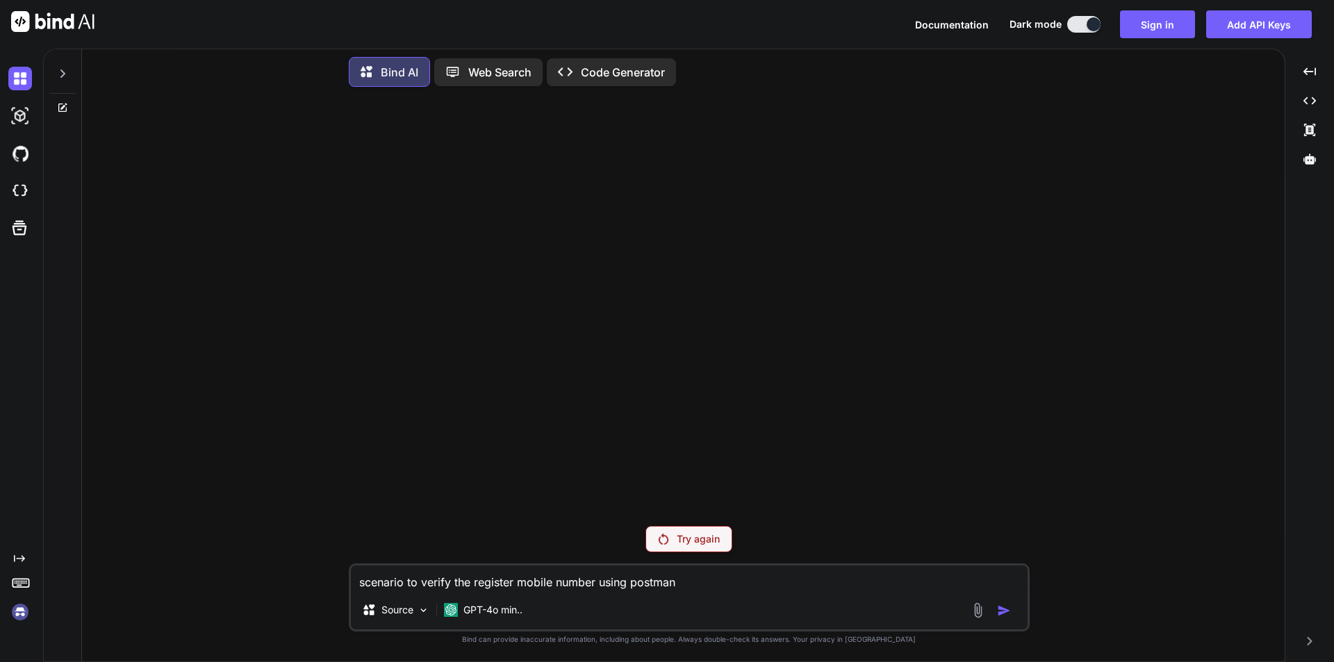
click at [1080, 206] on div "Try again scenario to verify the register mobile number using postman Source GP…" at bounding box center [688, 379] width 1191 height 563
click at [1161, 26] on button "Sign in" at bounding box center [1157, 24] width 75 height 28
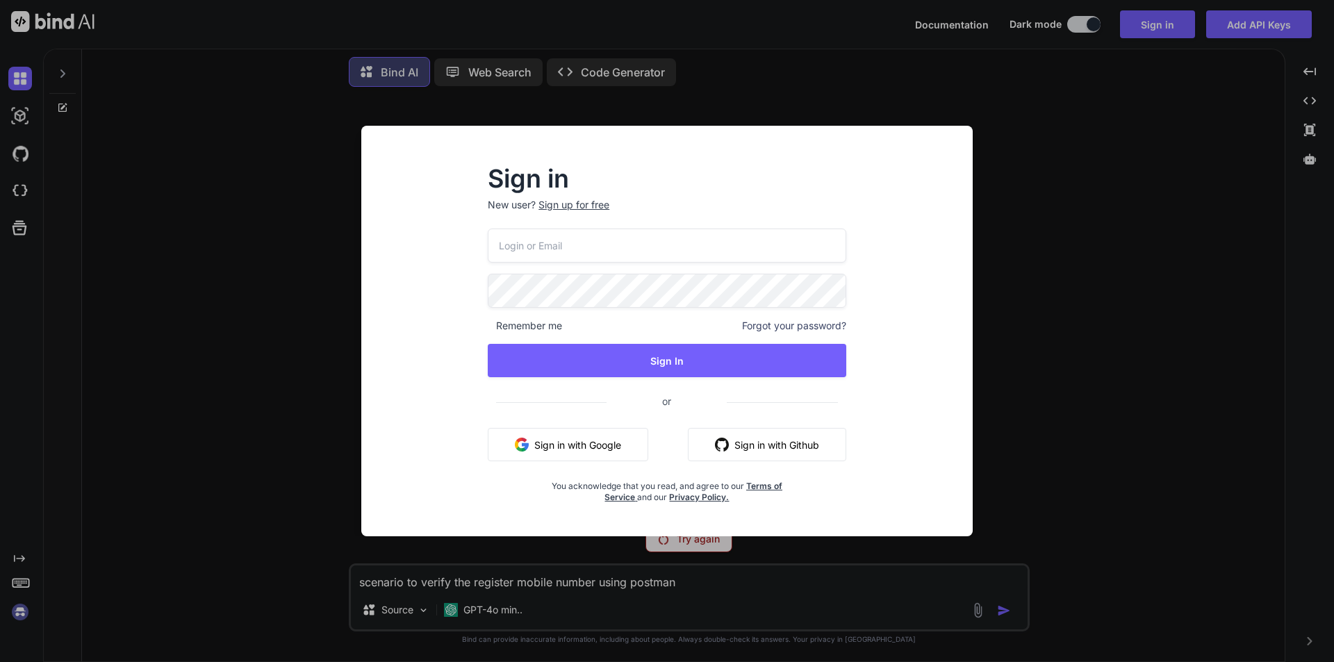
click at [681, 242] on input "email" at bounding box center [667, 246] width 358 height 34
type input "[EMAIL_ADDRESS][DOMAIN_NAME]"
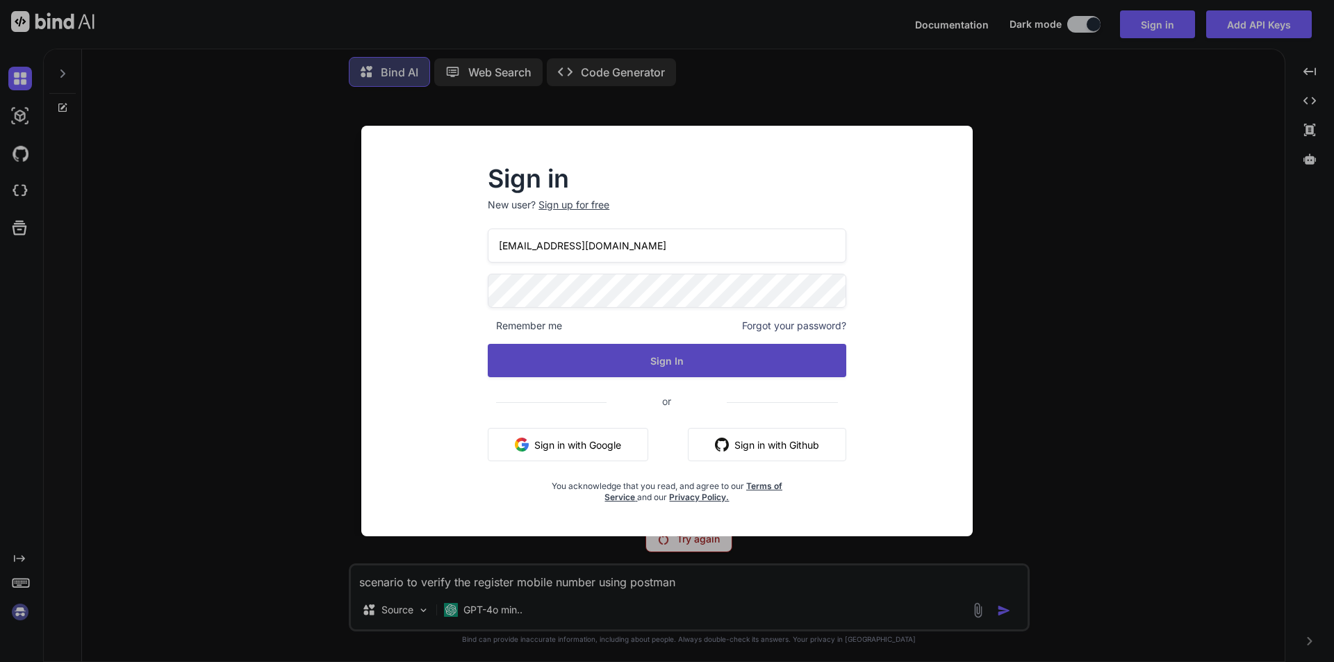
click at [662, 359] on button "Sign In" at bounding box center [667, 360] width 358 height 33
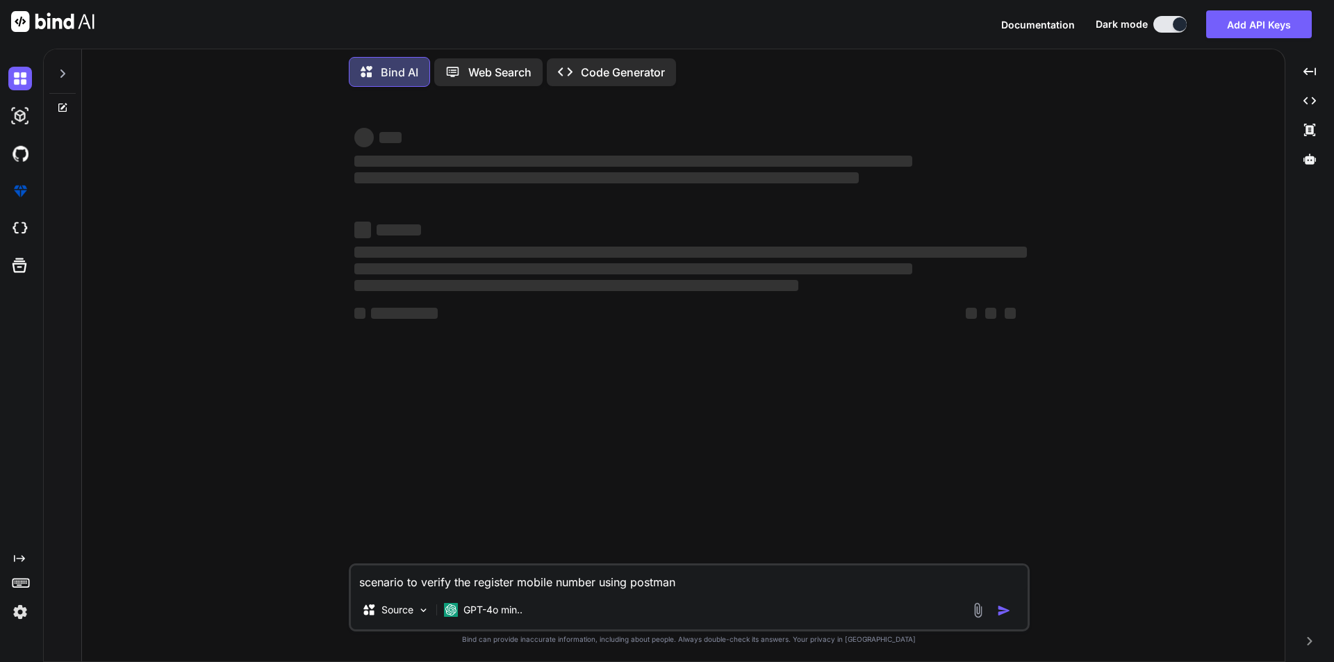
type textarea "x"
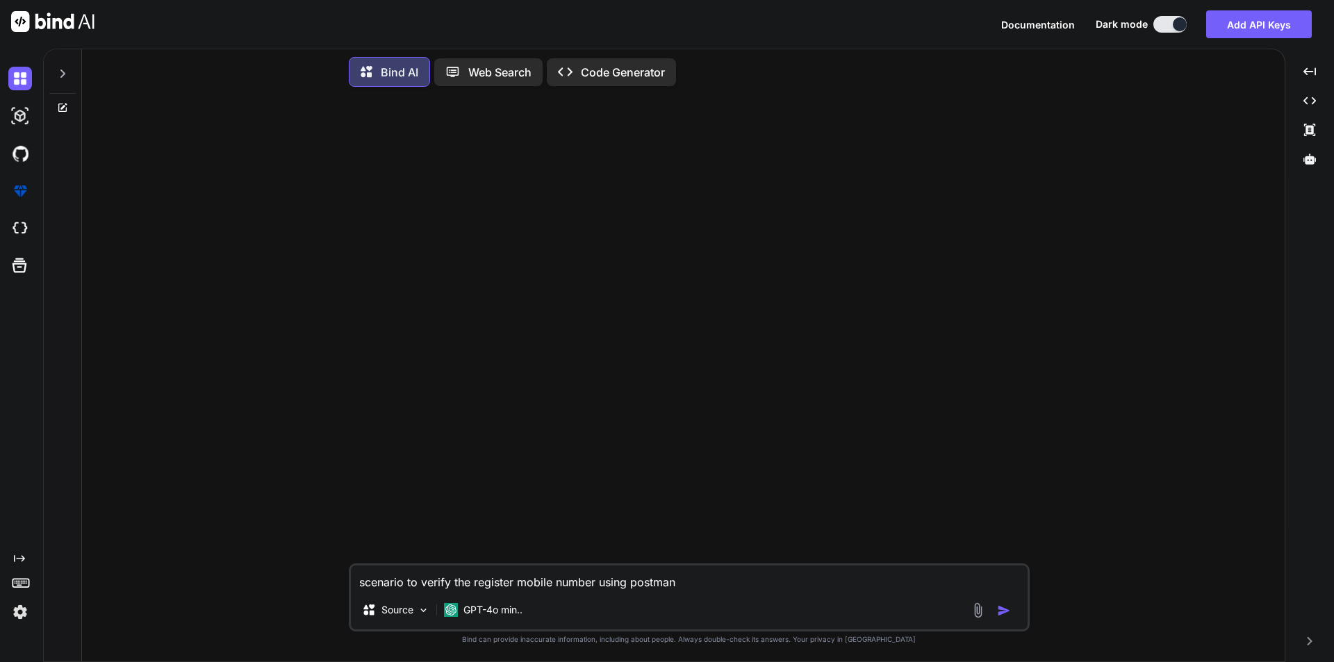
click at [404, 572] on textarea "scenario to verify the register mobile number using postman" at bounding box center [689, 577] width 677 height 25
type textarea "s"
type textarea "x"
type textarea "sc"
type textarea "x"
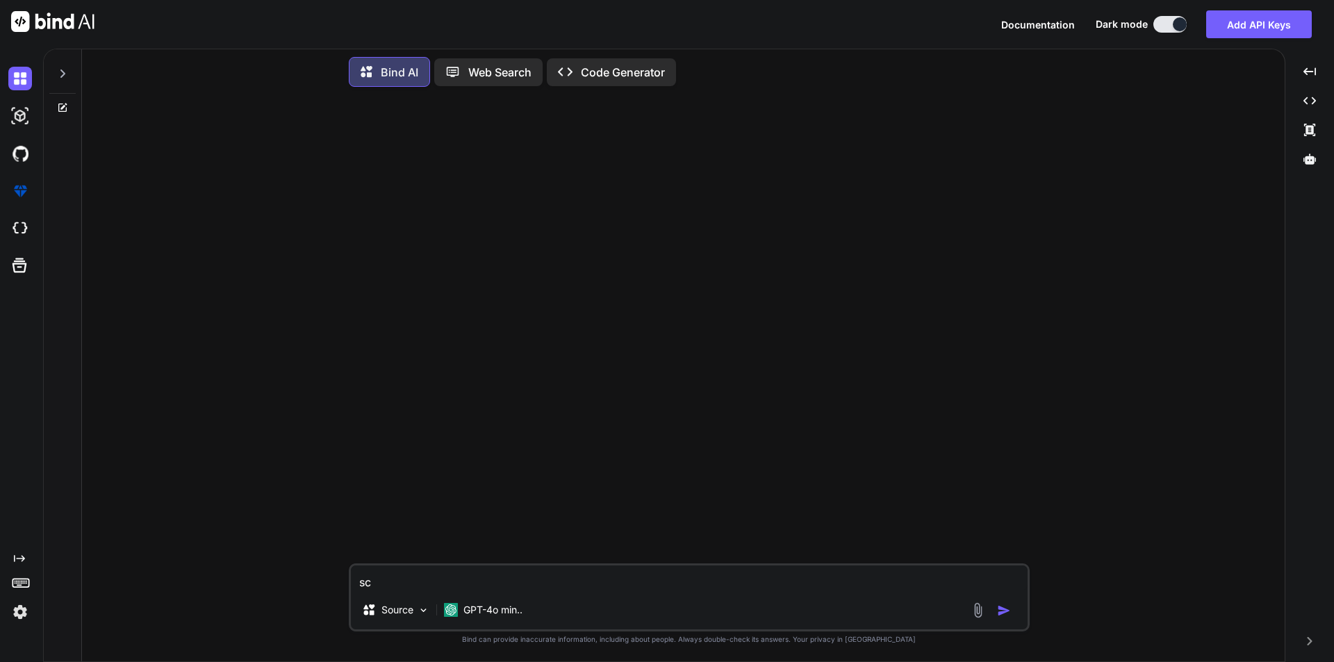
type textarea "sce"
type textarea "x"
type textarea "scen"
type textarea "x"
type textarea "scena"
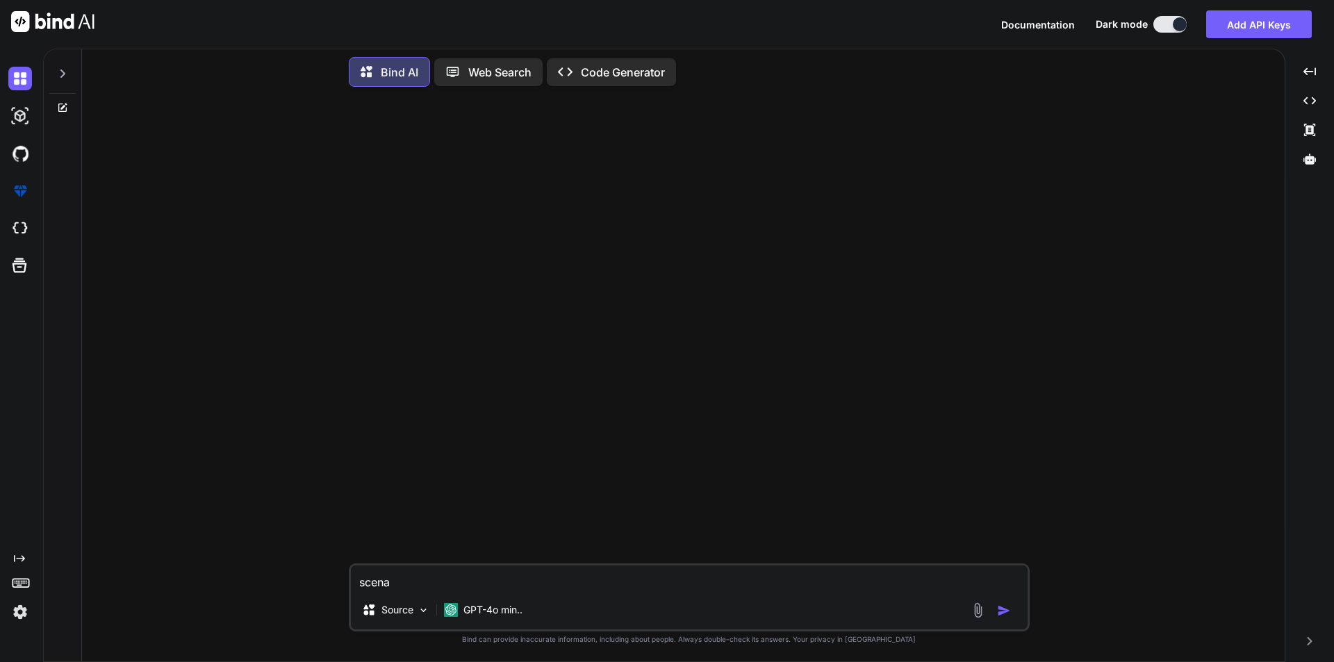
type textarea "x"
type textarea "scenar"
type textarea "x"
type textarea "scenari"
type textarea "x"
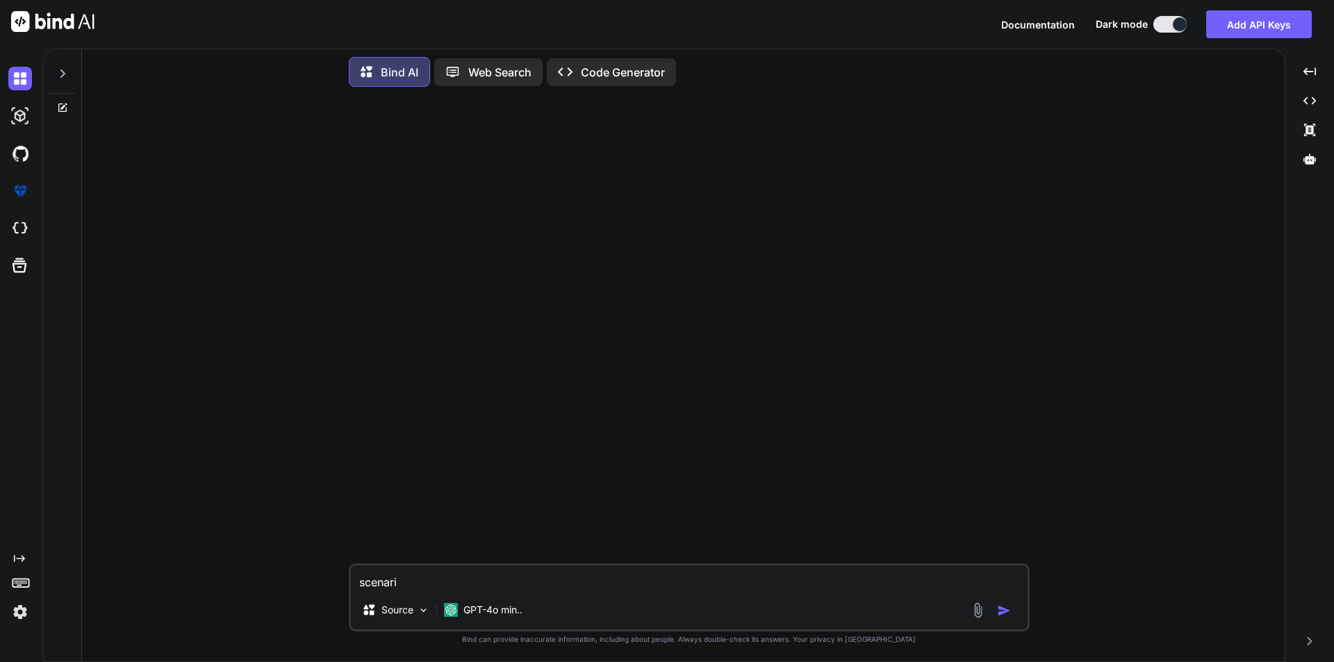
type textarea "scenario"
type textarea "x"
type textarea "scenario"
type textarea "x"
type textarea "scenario t"
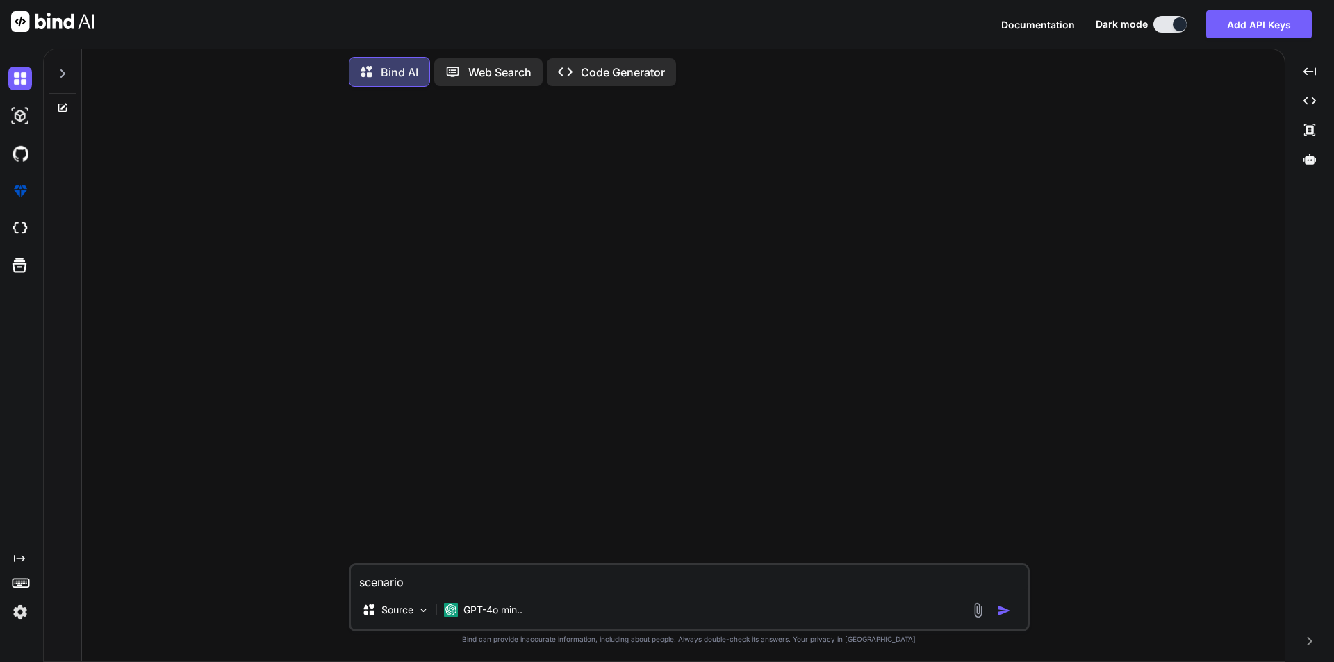
type textarea "x"
type textarea "scenario to"
type textarea "x"
type textarea "scenario to"
type textarea "x"
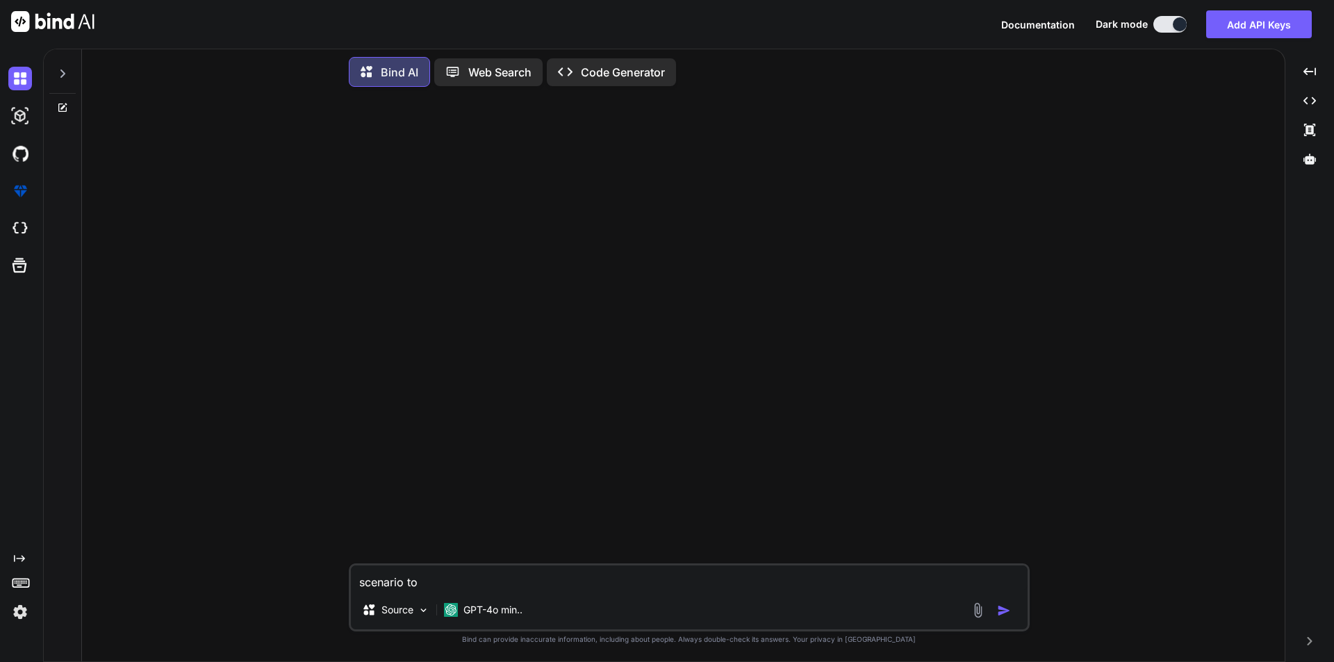
type textarea "scenario to v"
type textarea "x"
type textarea "scenario to ve"
type textarea "x"
type textarea "scenario to ver"
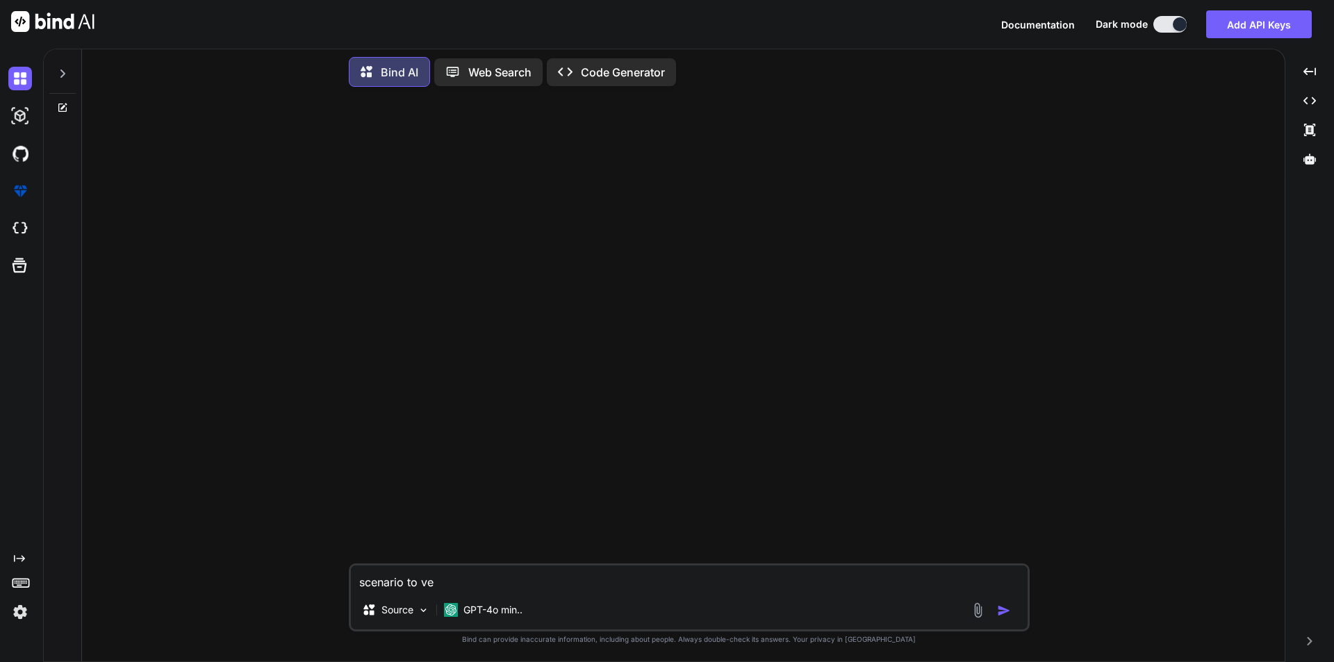
type textarea "x"
type textarea "scenario to veri"
type textarea "x"
type textarea "scenario to verif"
type textarea "x"
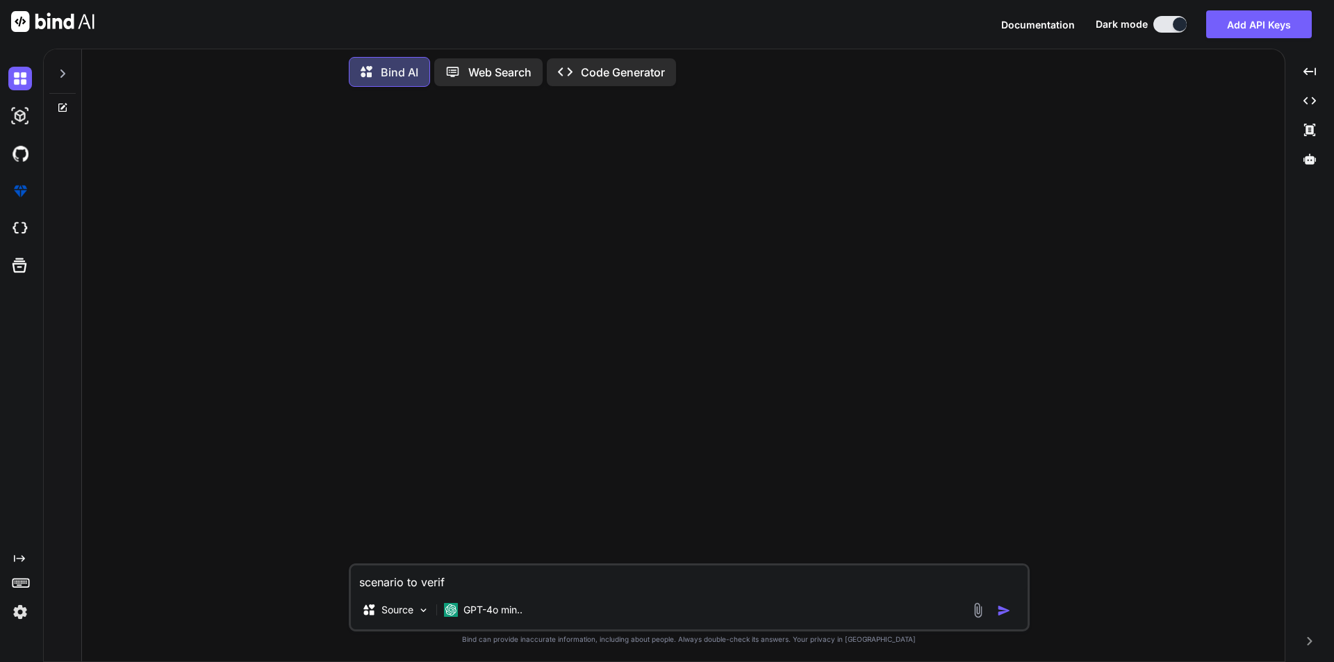
type textarea "scenario to verify"
type textarea "x"
type textarea "scenario to verify"
type textarea "x"
type textarea "scenario to verify r"
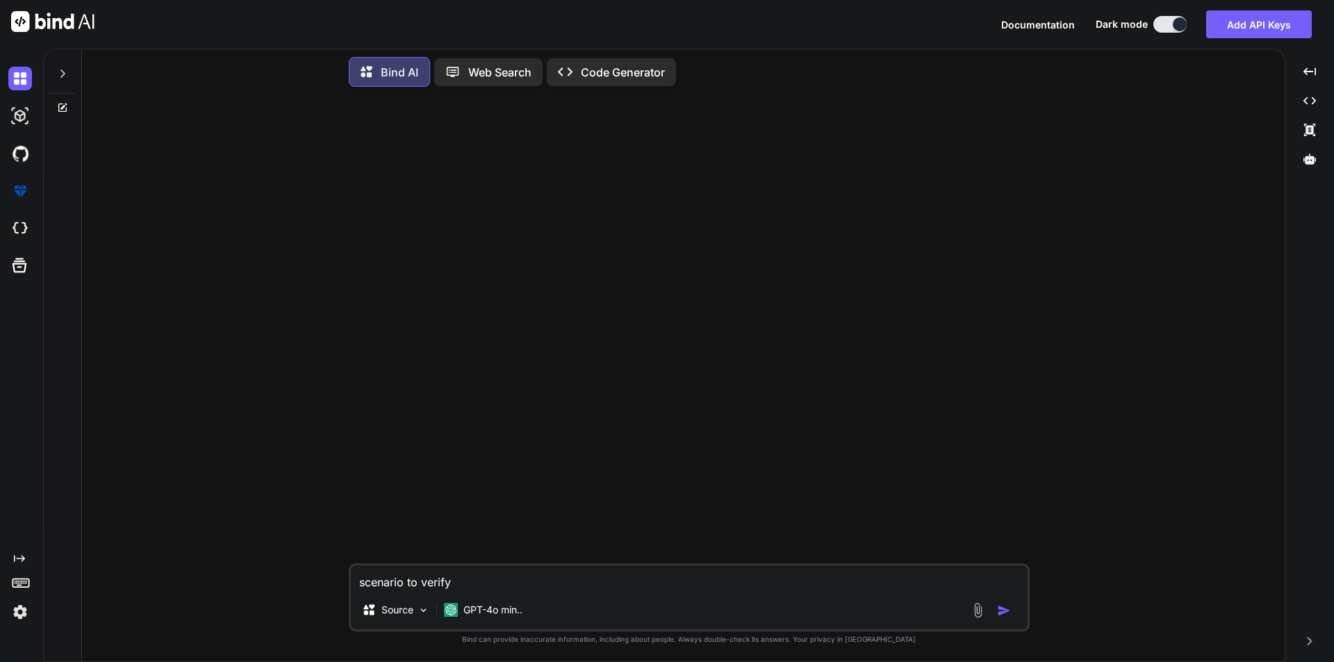
type textarea "x"
type textarea "scenario to verify re"
type textarea "x"
type textarea "scenario to verify reg"
type textarea "x"
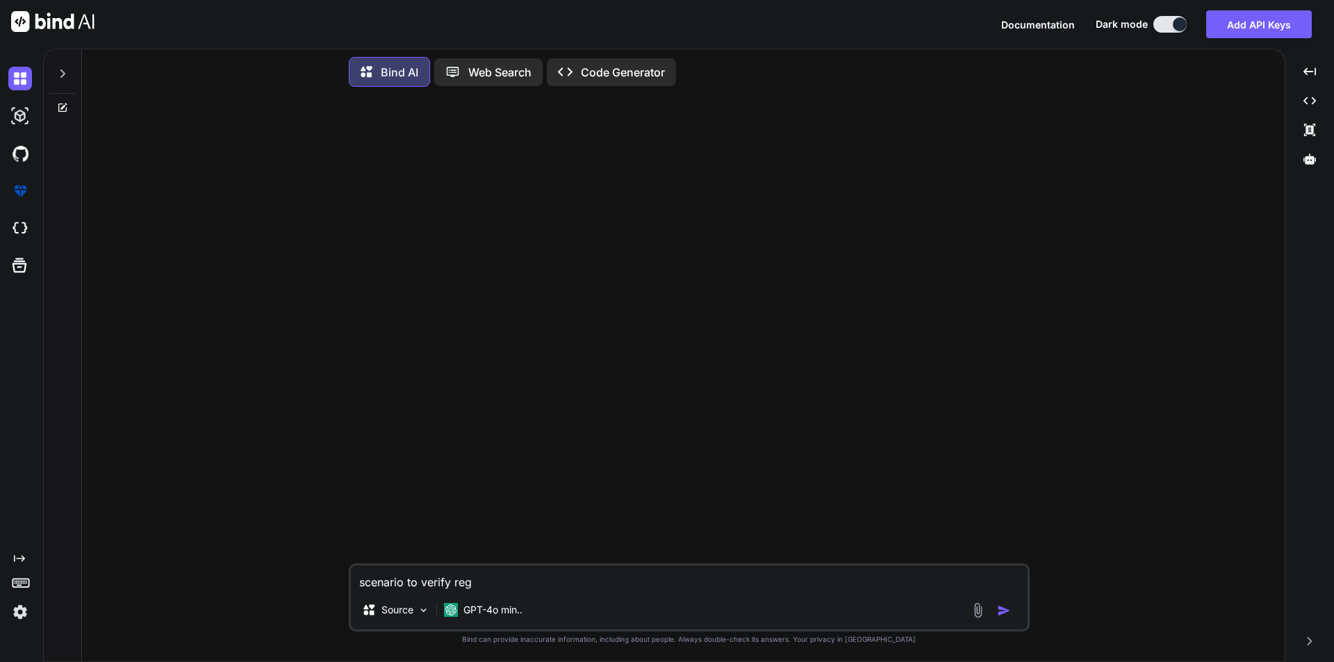
type textarea "scenario to verify regi"
type textarea "x"
type textarea "scenario to verify regis"
type textarea "x"
type textarea "scenario to verify regist"
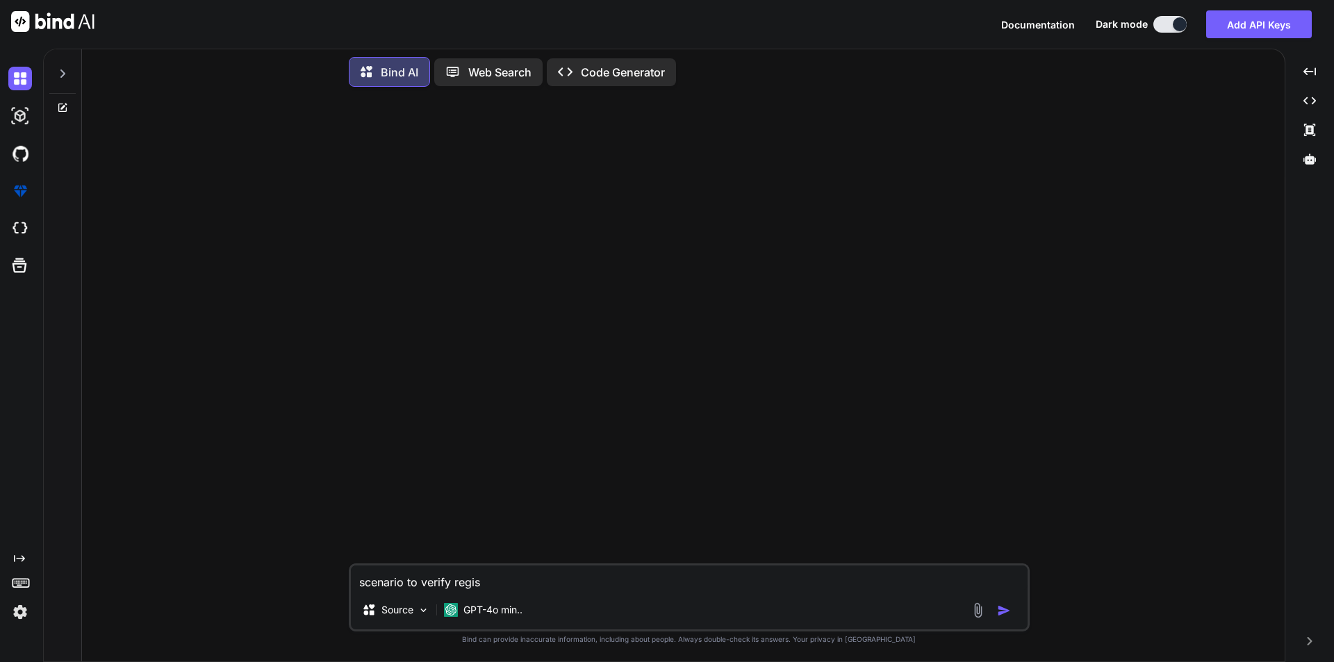
type textarea "x"
type textarea "scenario to verify registe"
type textarea "x"
type textarea "scenario to verify register"
type textarea "x"
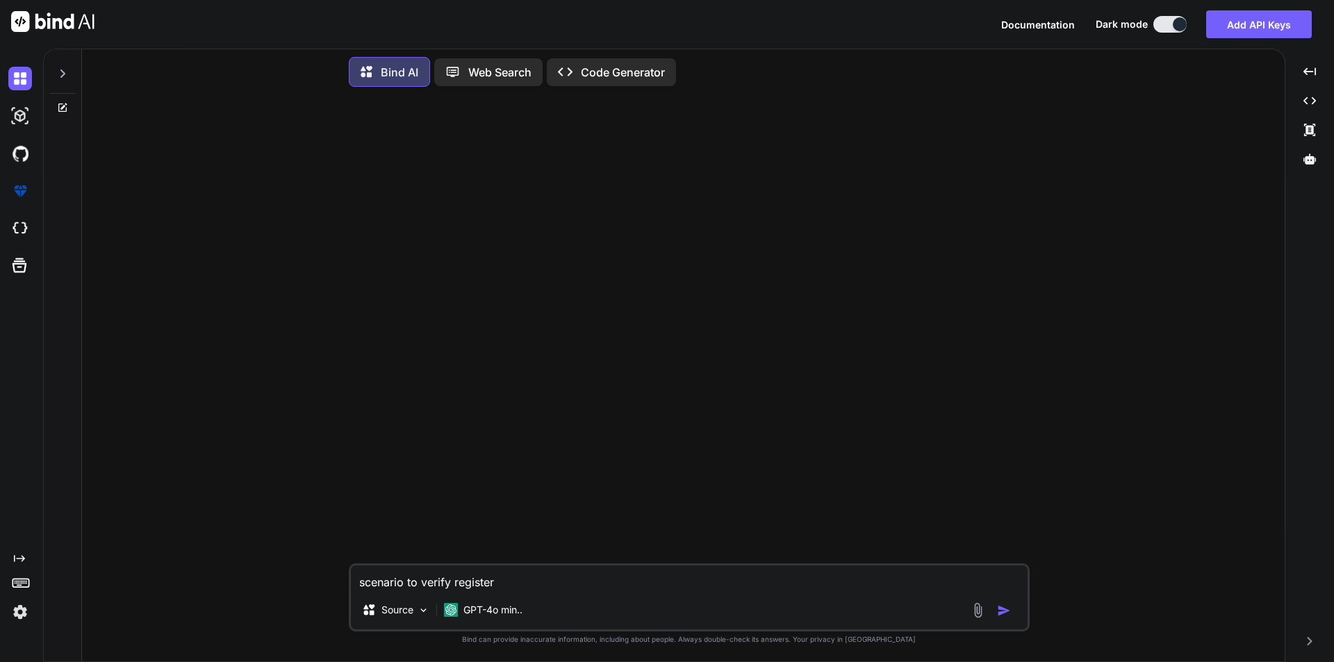
type textarea "scenario to verify register"
type textarea "x"
type textarea "scenario to verify register m"
type textarea "x"
type textarea "scenario to verify register mo"
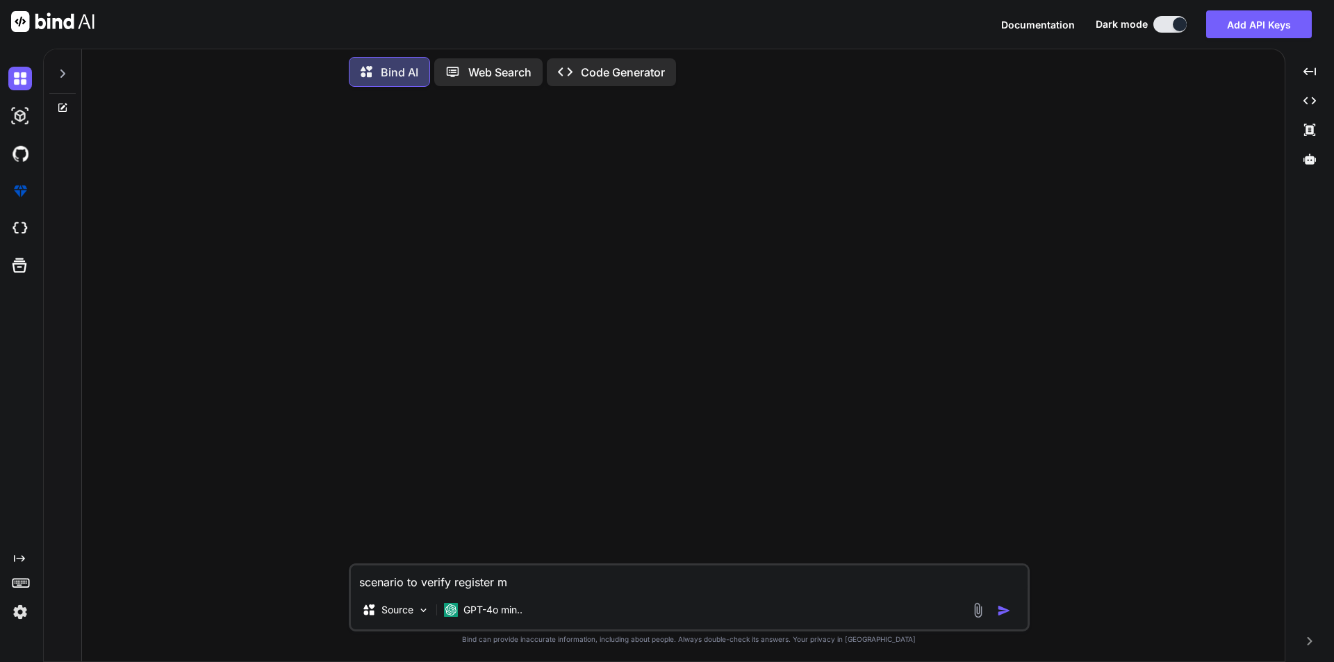
type textarea "x"
type textarea "scenario to verify register mob"
type textarea "x"
type textarea "scenario to verify register mobi"
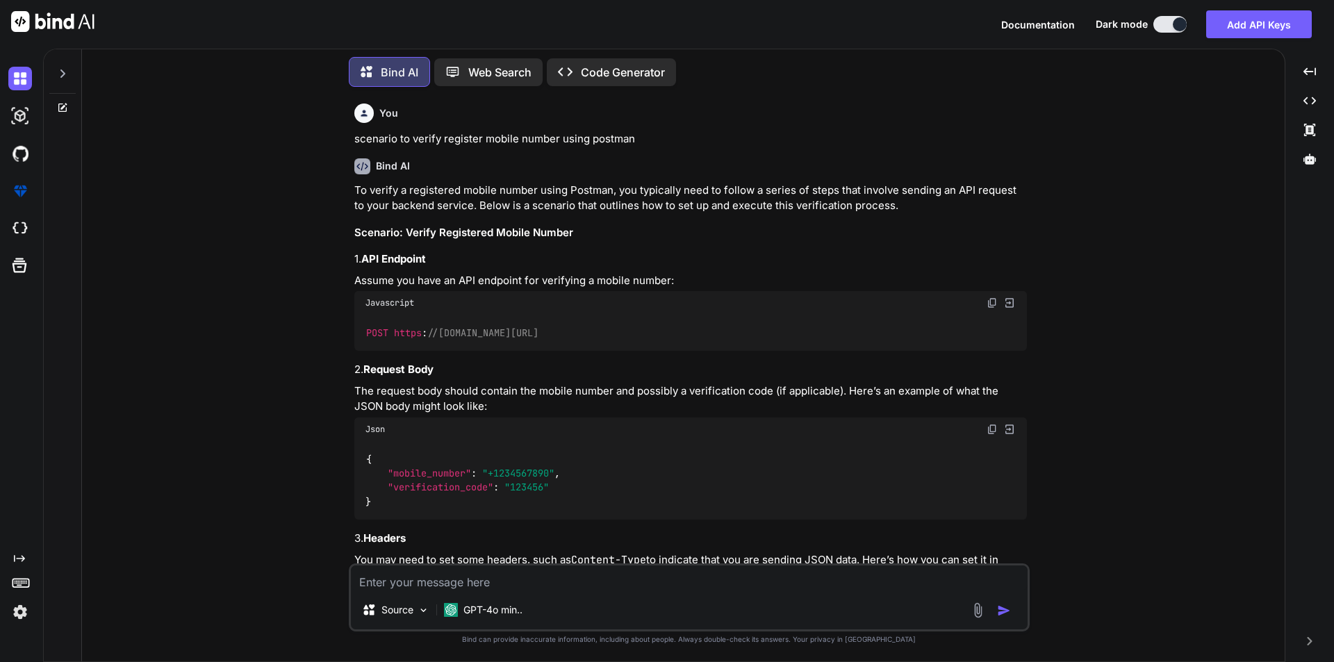
click at [1166, 374] on div "You scenario to verify register mobile number using postman Bind AI To verify a…" at bounding box center [688, 379] width 1191 height 563
click at [195, 243] on div "You scenario to verify register mobile number using postman Bind AI To verify a…" at bounding box center [688, 379] width 1191 height 563
click at [1139, 377] on div "You scenario to verify register mobile number using postman Bind AI To verify a…" at bounding box center [688, 379] width 1191 height 563
click at [451, 568] on textarea at bounding box center [689, 577] width 677 height 25
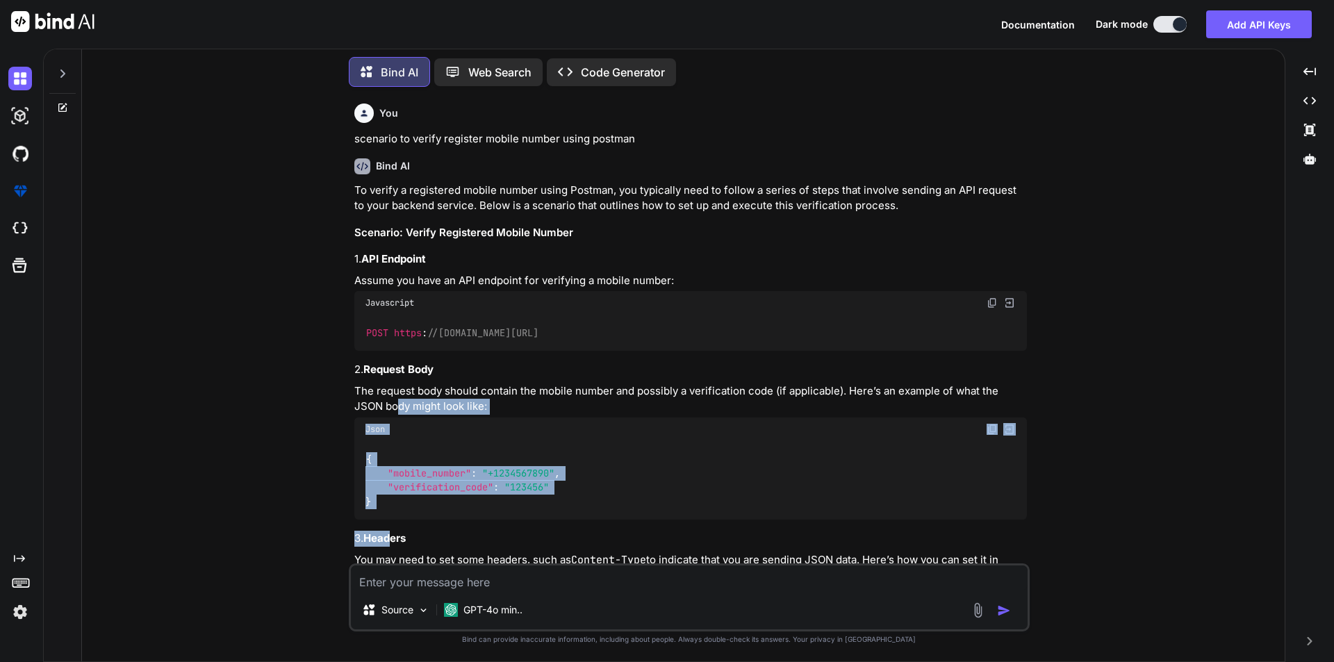
drag, startPoint x: 390, startPoint y: 544, endPoint x: 392, endPoint y: 396, distance: 148.0
click at [260, 433] on div "You scenario to verify register mobile number using postman Bind AI To verify a…" at bounding box center [688, 379] width 1191 height 563
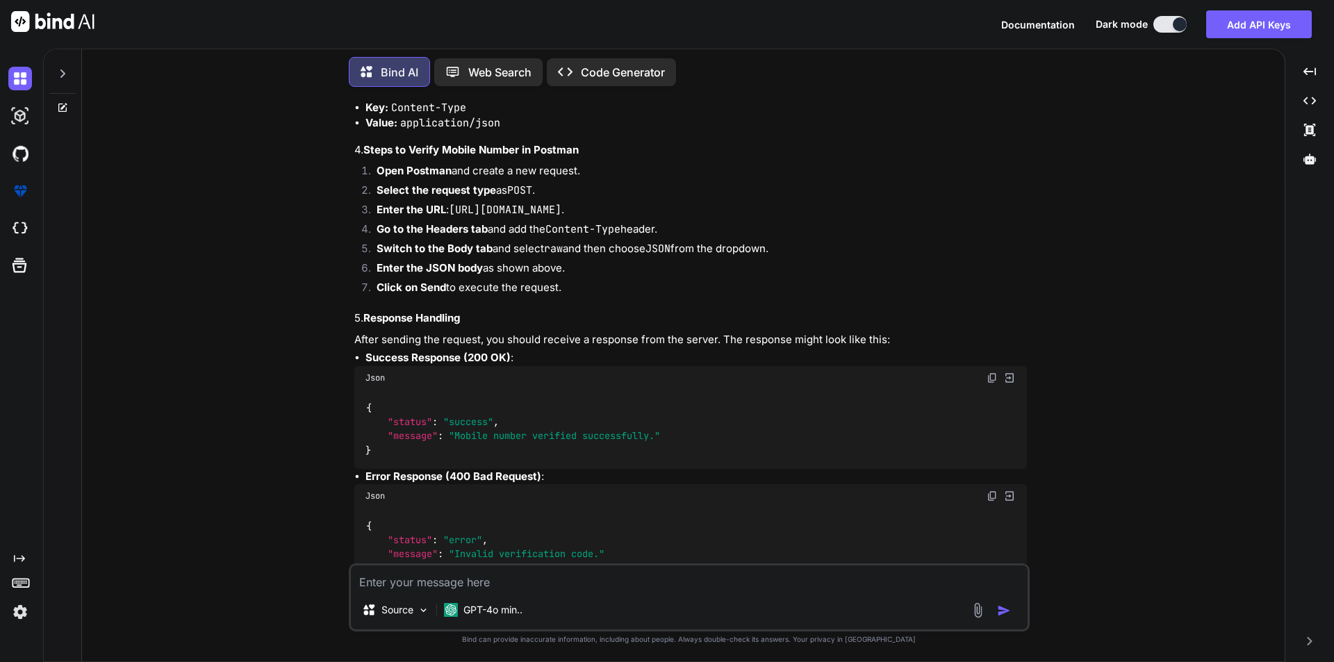
scroll to position [556, 0]
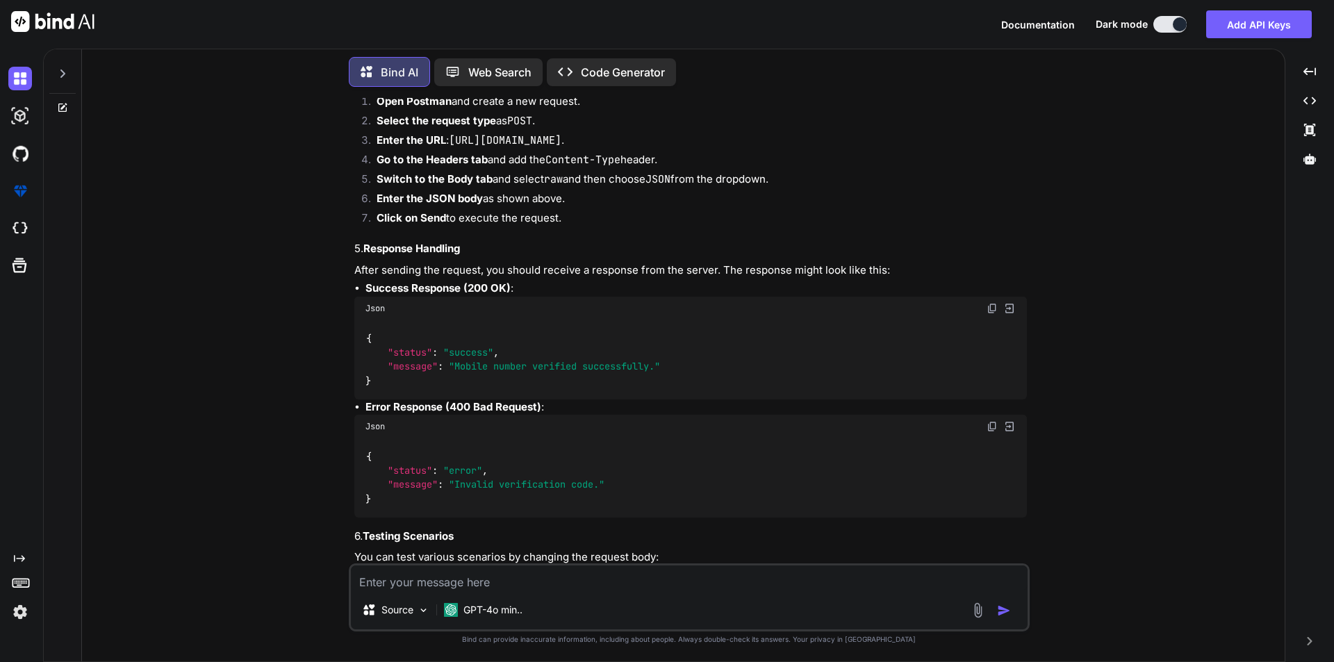
click at [1109, 425] on div "You scenario to verify register mobile number using postman Bind AI To verify a…" at bounding box center [688, 379] width 1191 height 563
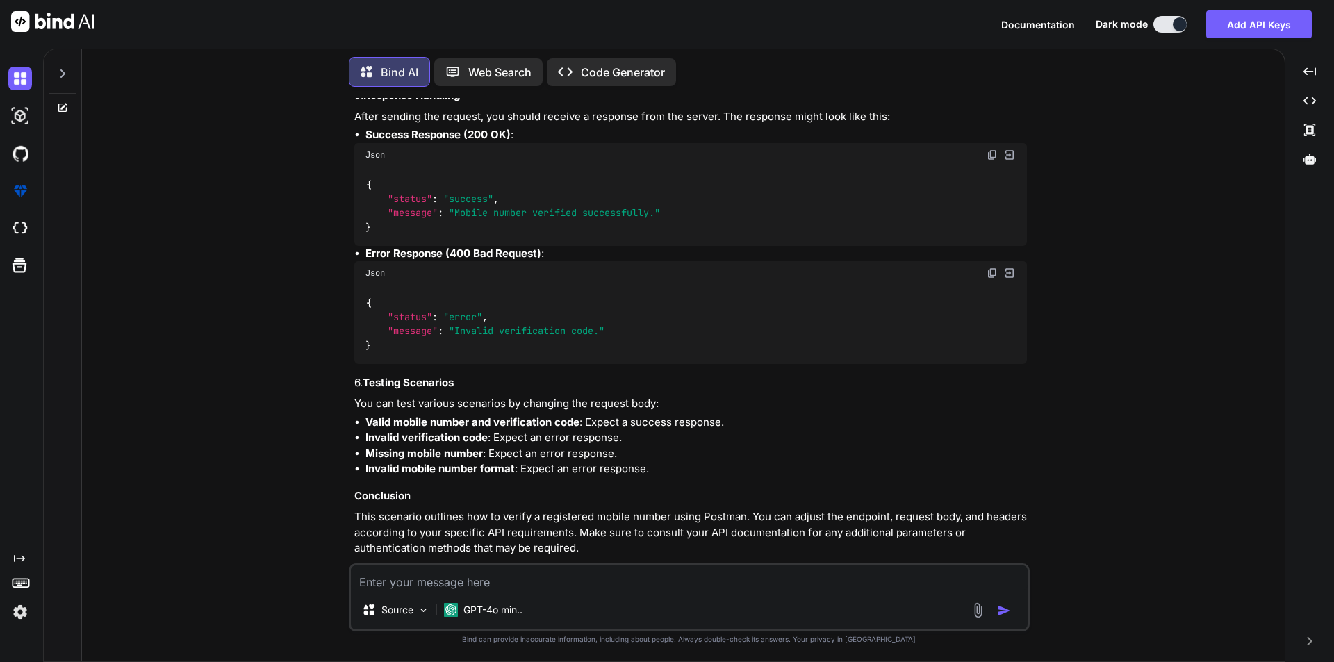
scroll to position [725, 0]
